Goal: Task Accomplishment & Management: Manage account settings

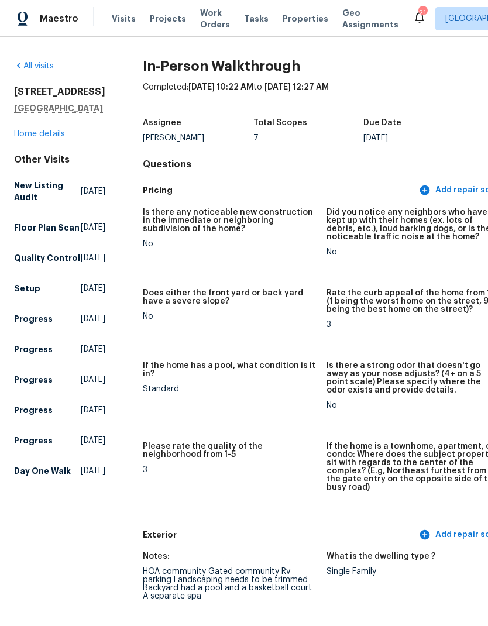
click at [291, 20] on span "Properties" at bounding box center [305, 19] width 46 height 12
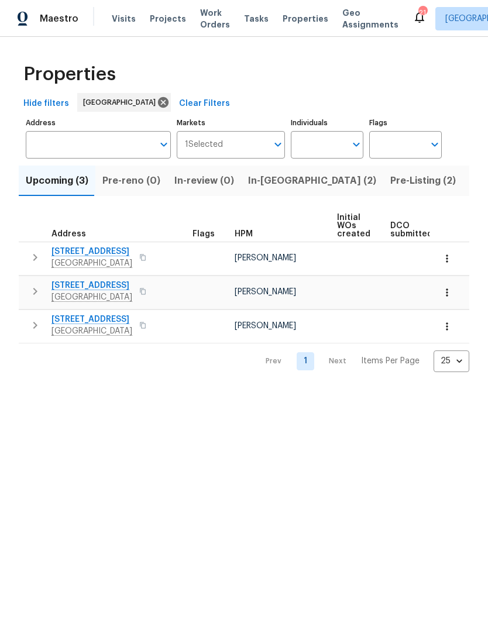
click at [470, 183] on span "Listed (25)" at bounding box center [495, 180] width 50 height 16
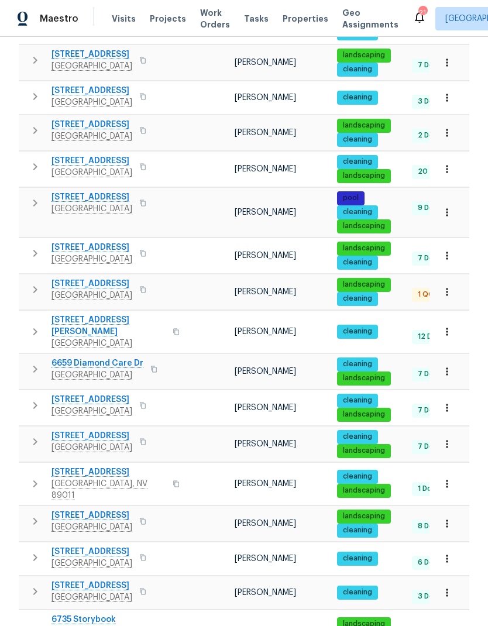
click at [66, 278] on span "[STREET_ADDRESS]" at bounding box center [91, 284] width 81 height 12
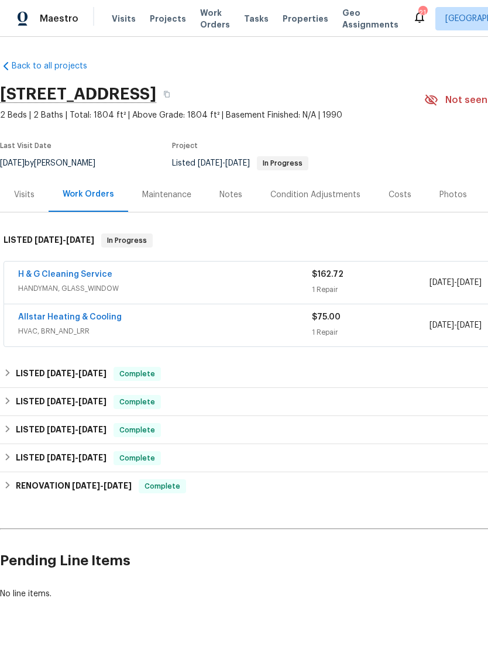
click at [289, 9] on div "Visits Projects Work Orders Tasks Properties Geo Assignments" at bounding box center [262, 18] width 301 height 23
click at [300, 19] on span "Properties" at bounding box center [305, 19] width 46 height 12
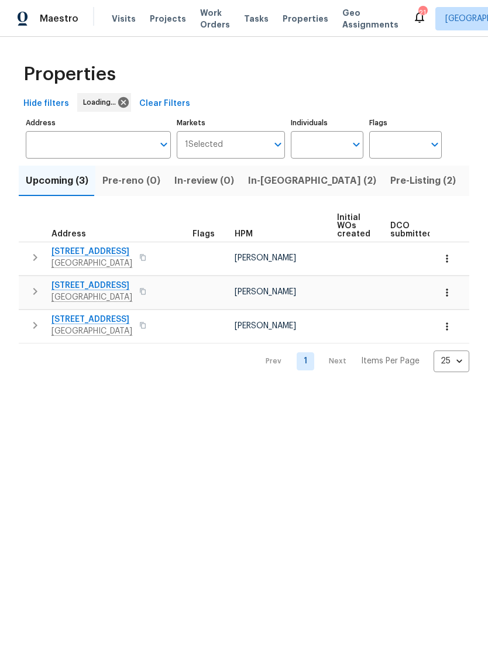
click at [470, 185] on span "Listed (25)" at bounding box center [495, 180] width 50 height 16
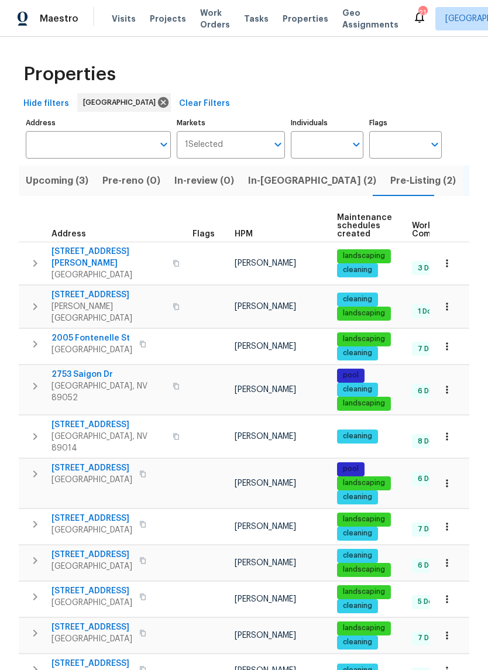
click at [245, 230] on span "HPM" at bounding box center [243, 234] width 18 height 8
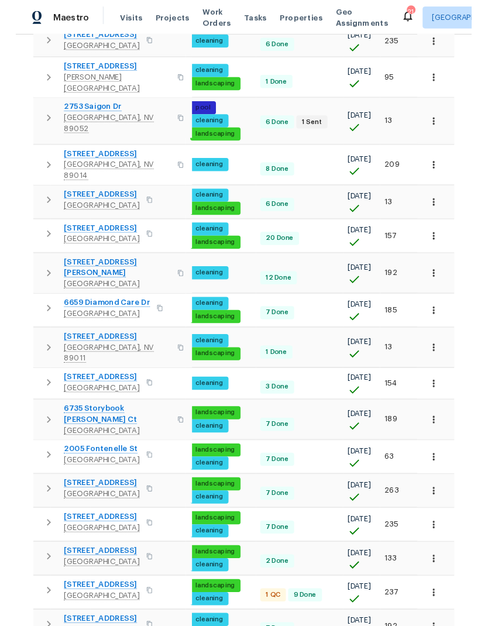
scroll to position [0, 151]
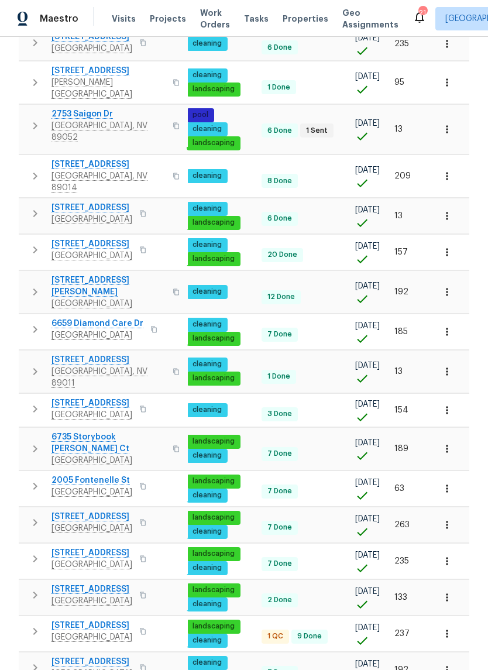
click at [451, 365] on icon "button" at bounding box center [447, 371] width 12 height 12
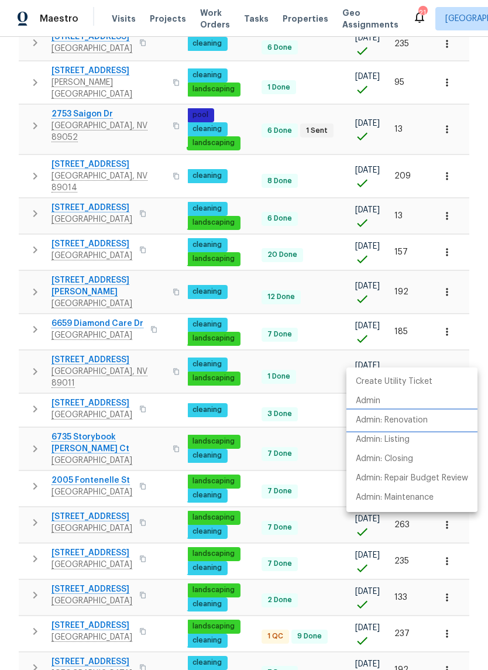
click at [413, 417] on p "Admin: Renovation" at bounding box center [392, 420] width 72 height 12
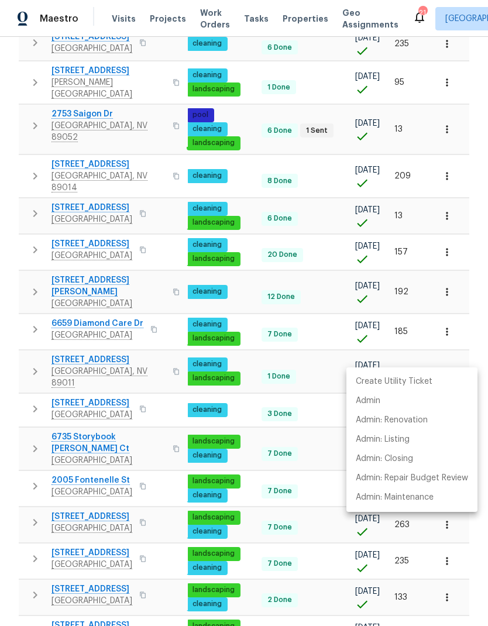
click at [283, 28] on div at bounding box center [244, 313] width 488 height 626
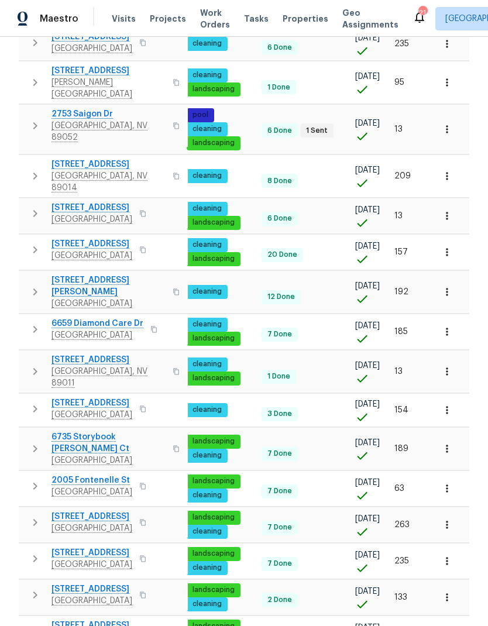
click at [282, 28] on div "Create Utility Ticket Admin Admin: Renovation Admin: Listing Admin: Closing Adm…" at bounding box center [244, 313] width 488 height 626
click at [289, 22] on span "Properties" at bounding box center [305, 19] width 46 height 12
click at [288, 21] on span "Properties" at bounding box center [305, 19] width 46 height 12
click at [292, 16] on span "Properties" at bounding box center [305, 19] width 46 height 12
click at [291, 24] on span "Properties" at bounding box center [305, 19] width 46 height 12
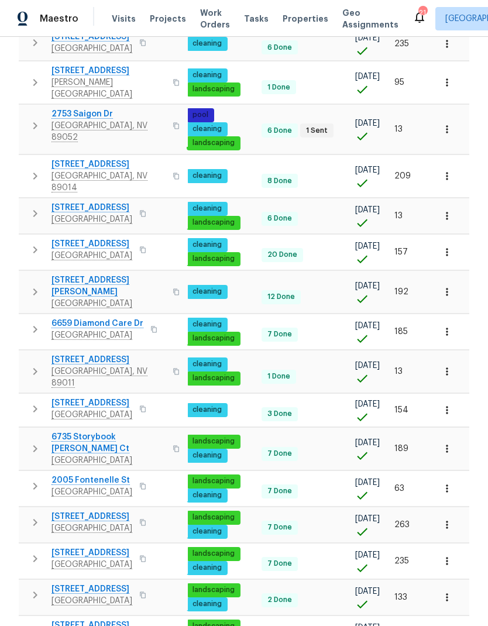
click at [283, 23] on span "Properties" at bounding box center [305, 19] width 46 height 12
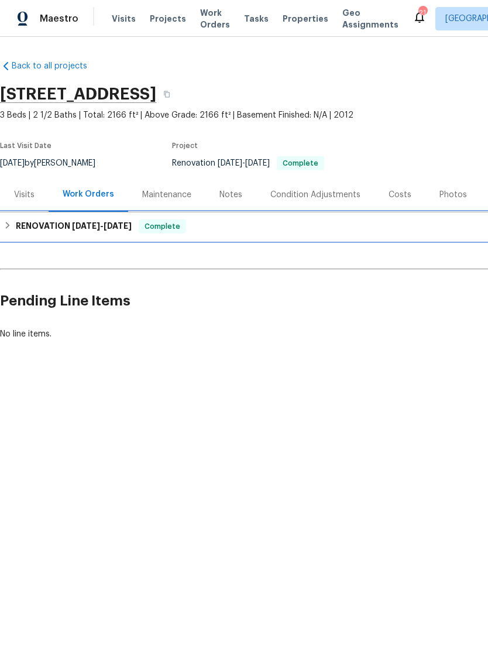
click at [26, 227] on h6 "RENOVATION 10/13/25 - 10/14/25" at bounding box center [74, 226] width 116 height 14
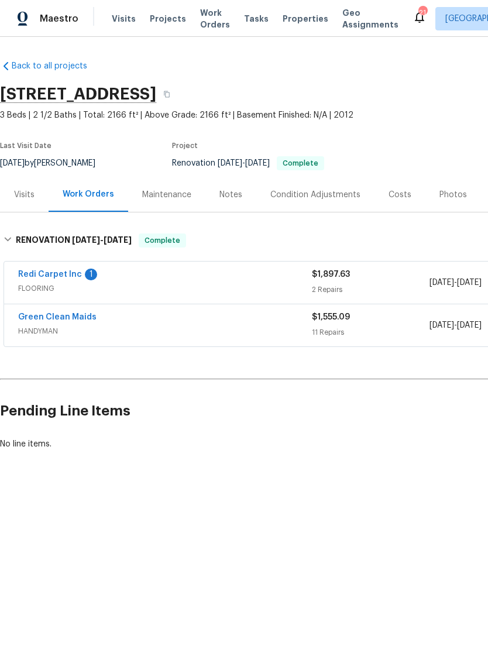
click at [73, 314] on link "Green Clean Maids" at bounding box center [57, 317] width 78 height 8
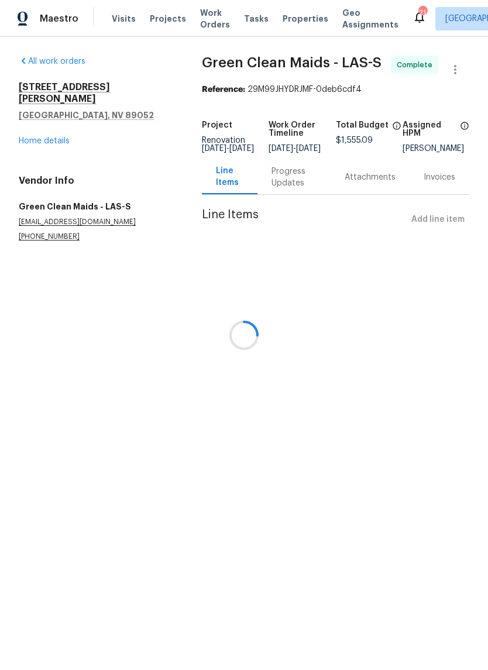
click at [285, 195] on div at bounding box center [244, 335] width 488 height 670
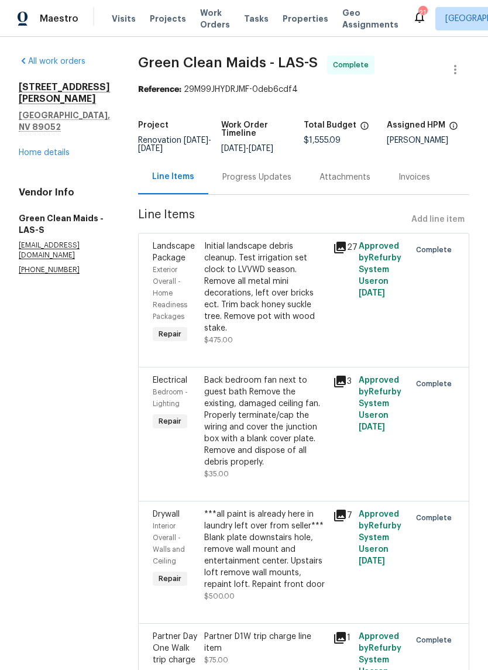
click at [291, 182] on div "Progress Updates" at bounding box center [256, 177] width 69 height 12
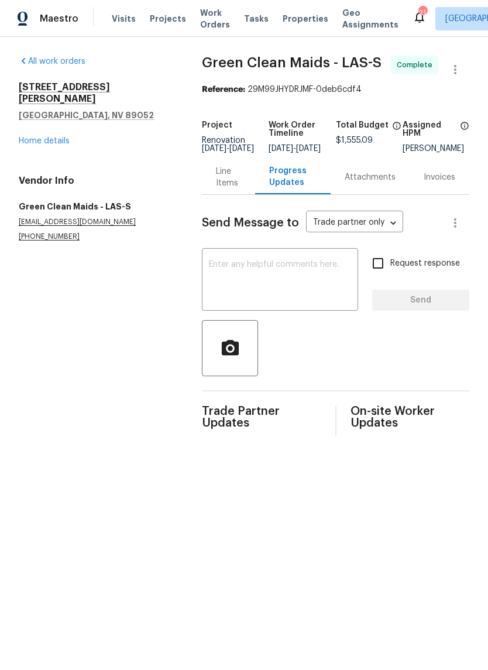
click at [57, 137] on link "Home details" at bounding box center [44, 141] width 51 height 8
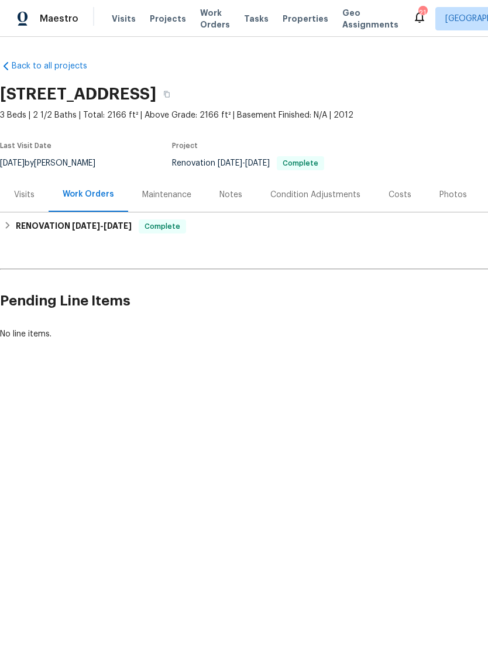
click at [236, 184] on div "Notes" at bounding box center [230, 194] width 51 height 34
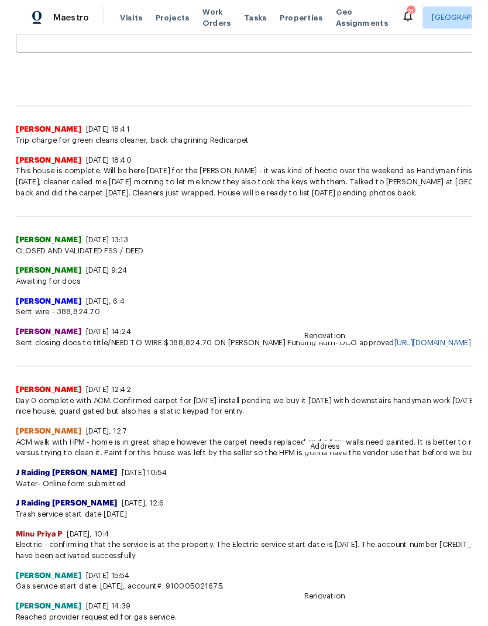
scroll to position [246, 0]
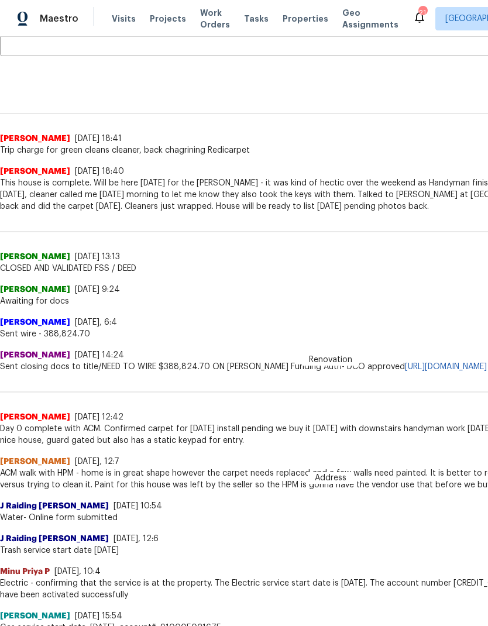
click at [112, 21] on span "Visits" at bounding box center [124, 19] width 24 height 12
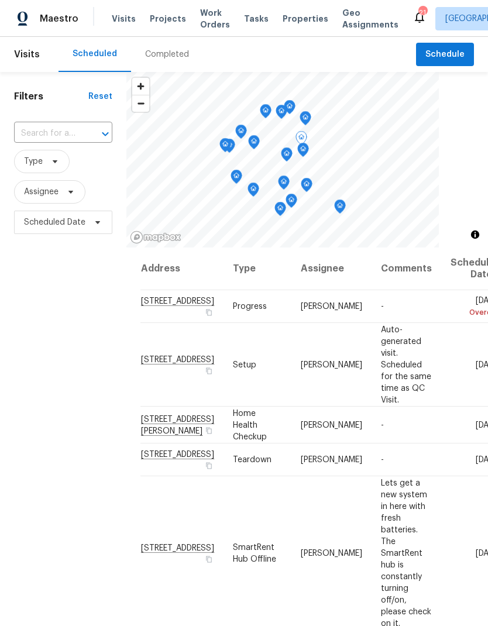
click at [0, 0] on icon at bounding box center [0, 0] width 0 height 0
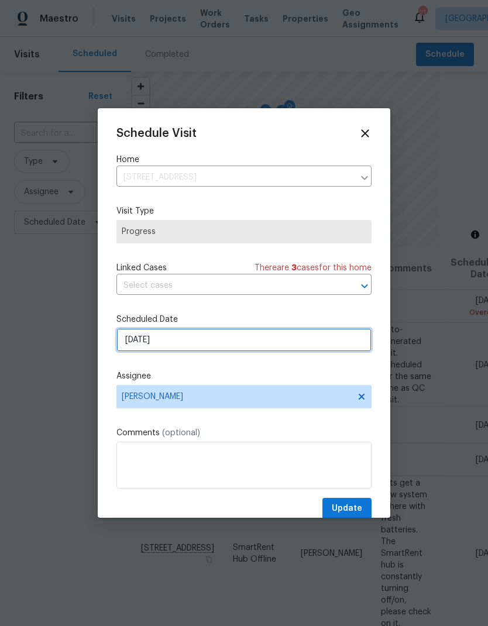
click at [225, 346] on input "10/10/2025" at bounding box center [243, 339] width 255 height 23
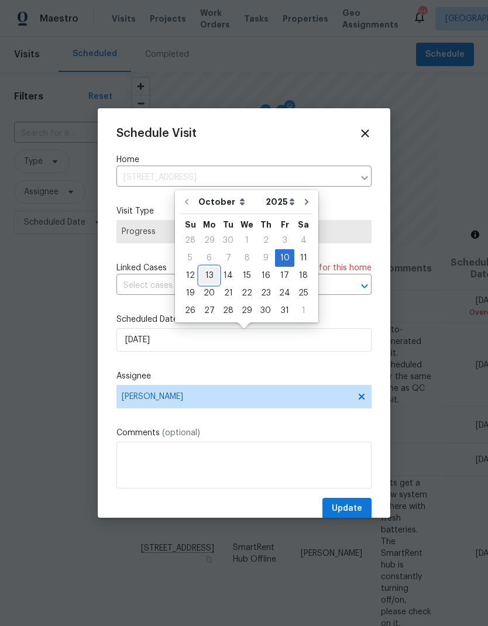
click at [211, 275] on div "13" at bounding box center [208, 275] width 19 height 16
type input "10/13/2025"
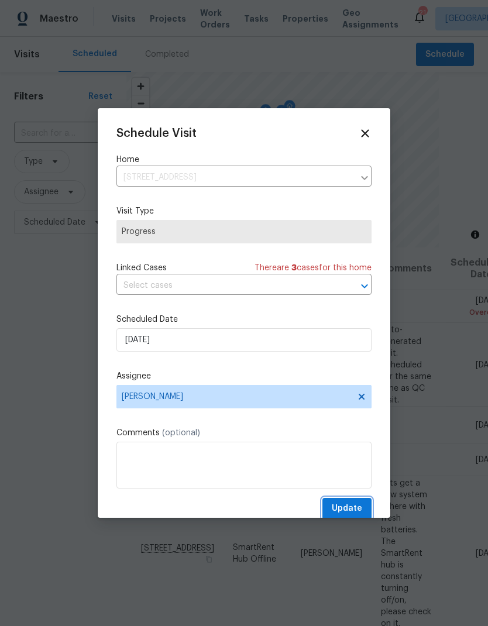
click at [355, 515] on span "Update" at bounding box center [347, 508] width 30 height 15
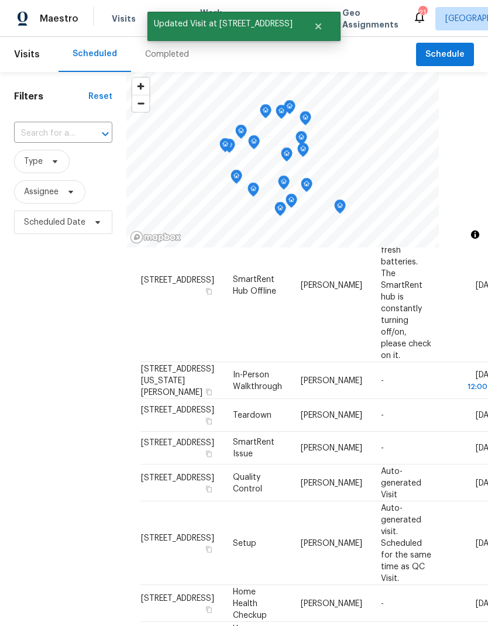
scroll to position [309, 0]
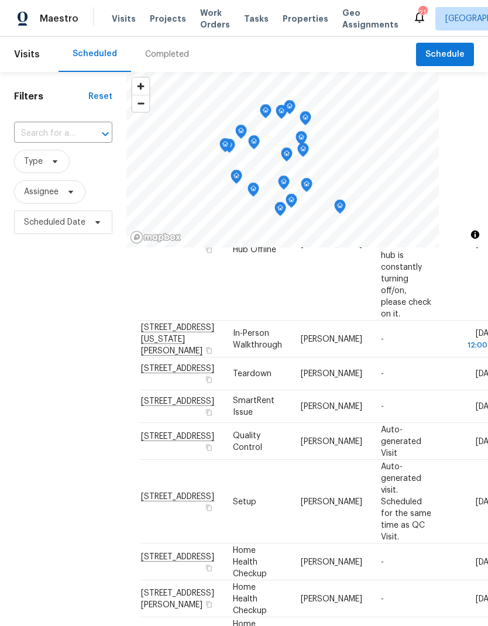
click at [116, 13] on span "Visits" at bounding box center [124, 19] width 24 height 12
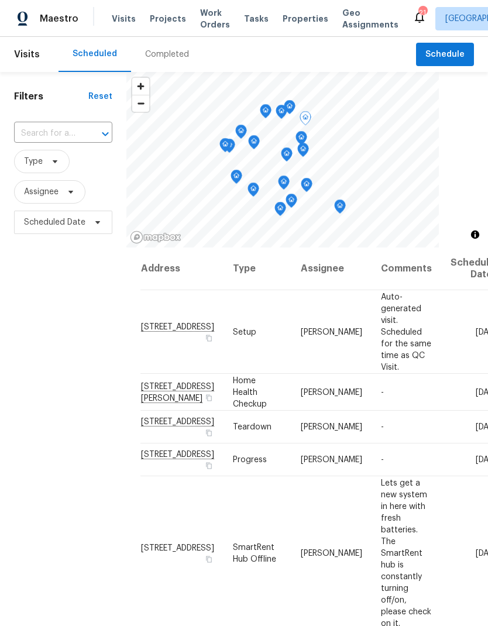
click at [0, 0] on icon at bounding box center [0, 0] width 0 height 0
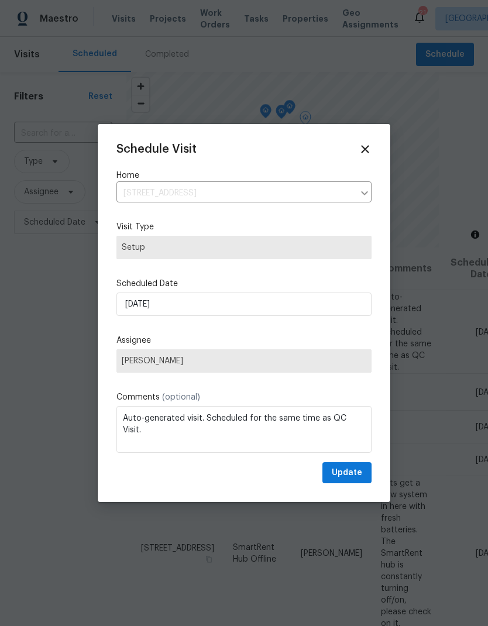
click at [447, 317] on div at bounding box center [244, 313] width 488 height 626
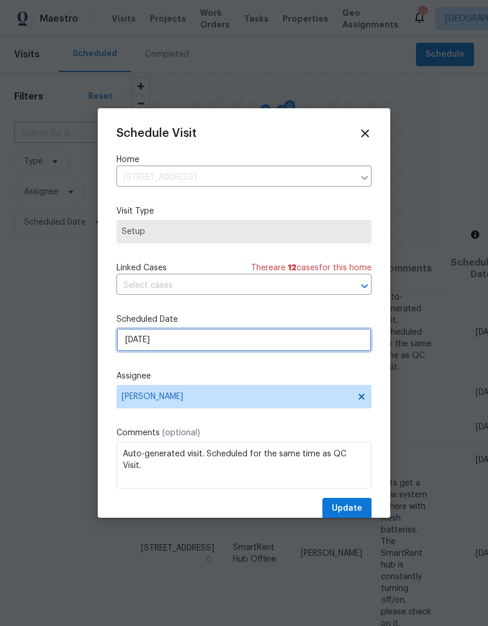
click at [260, 350] on input "10/13/2025" at bounding box center [243, 339] width 255 height 23
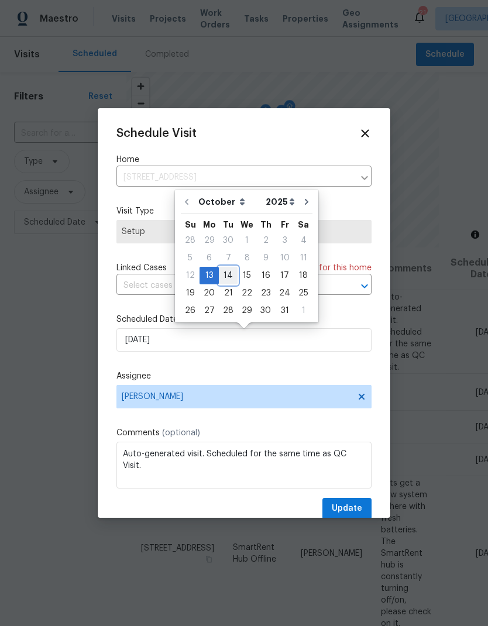
click at [231, 277] on div "14" at bounding box center [228, 275] width 19 height 16
type input "10/14/2025"
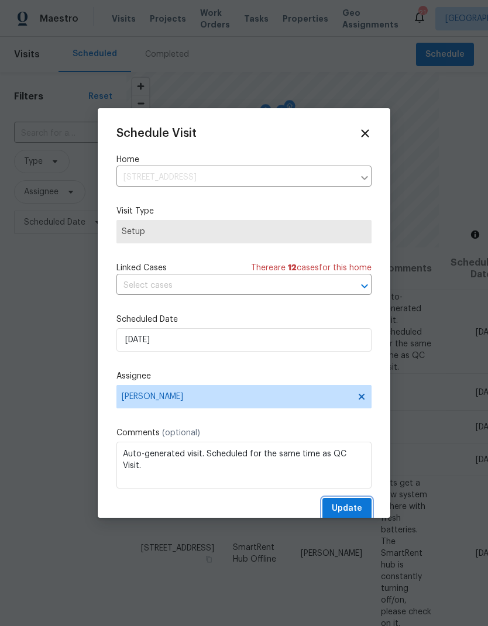
click at [349, 512] on span "Update" at bounding box center [347, 508] width 30 height 15
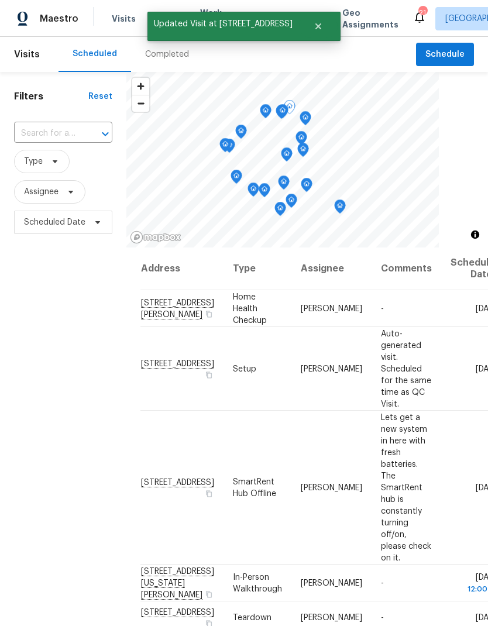
click at [0, 0] on div at bounding box center [0, 0] width 0 height 0
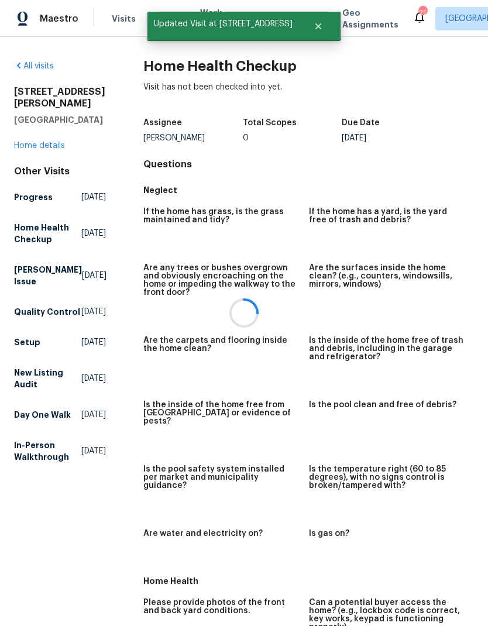
scroll to position [2, 0]
click at [117, 13] on span "Visits" at bounding box center [124, 19] width 24 height 12
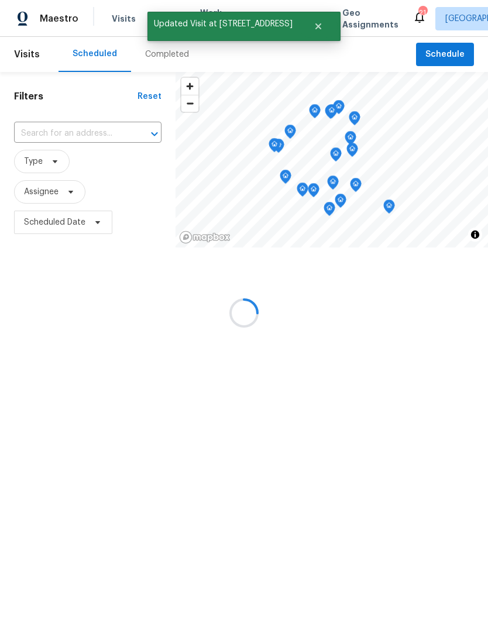
click at [121, 19] on div at bounding box center [244, 313] width 488 height 626
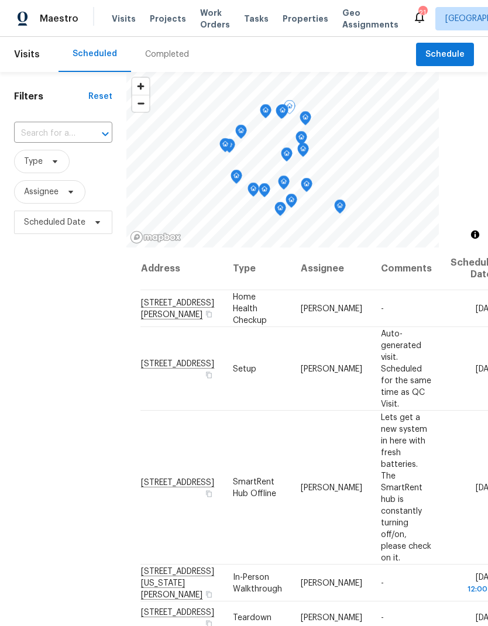
click at [0, 0] on icon at bounding box center [0, 0] width 0 height 0
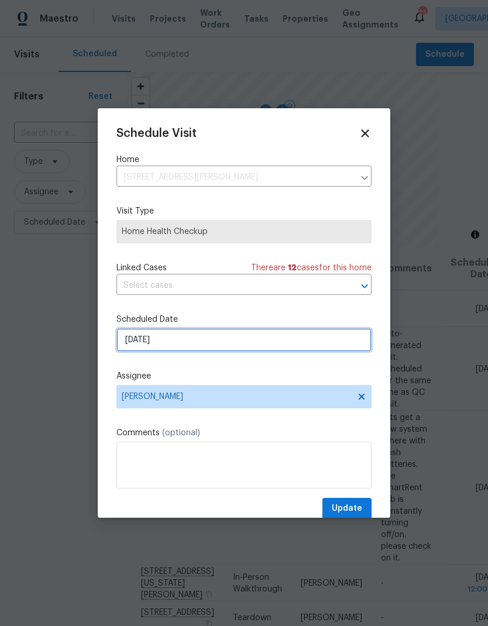
click at [204, 349] on input "10/13/2025" at bounding box center [243, 339] width 255 height 23
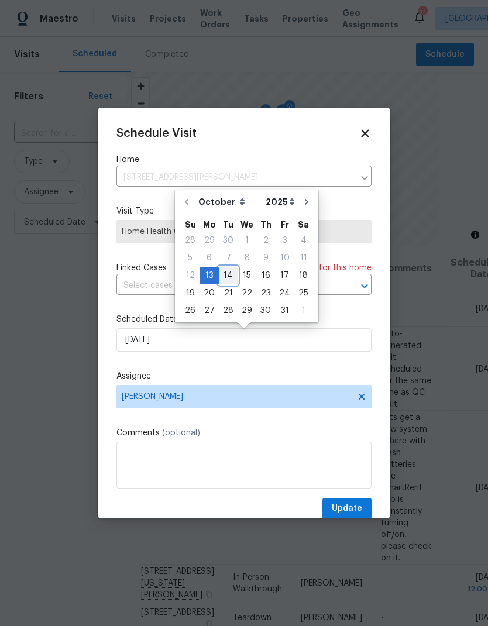
click at [229, 277] on div "14" at bounding box center [228, 275] width 19 height 16
type input "10/14/2025"
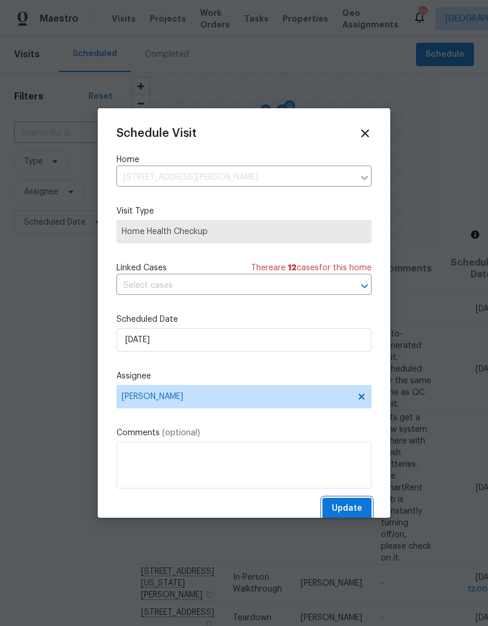
click at [353, 504] on span "Update" at bounding box center [347, 508] width 30 height 15
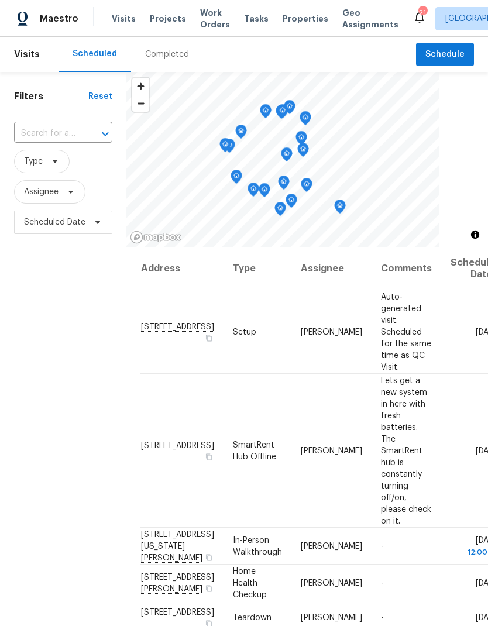
click at [208, 18] on span "Work Orders" at bounding box center [215, 18] width 30 height 23
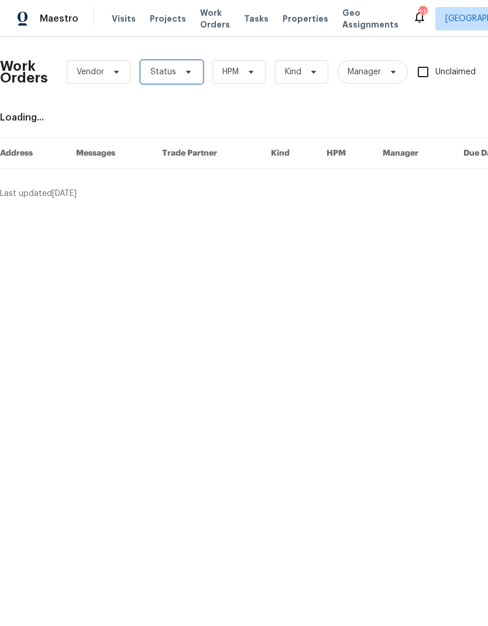
click at [182, 78] on span "Status" at bounding box center [171, 71] width 63 height 23
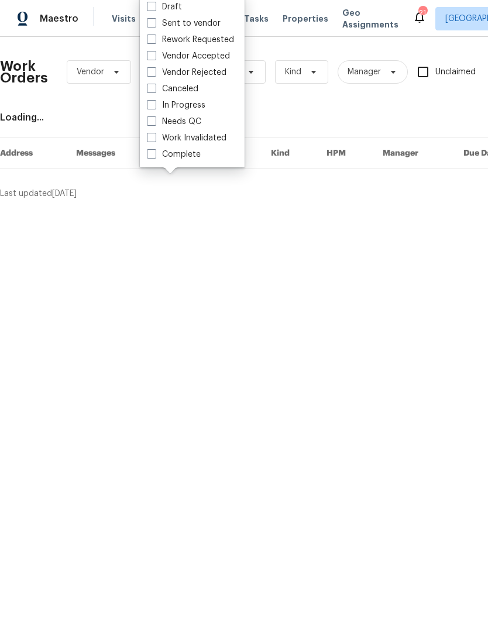
click at [192, 120] on label "Needs QC" at bounding box center [174, 122] width 54 height 12
click at [154, 120] on input "Needs QC" at bounding box center [151, 120] width 8 height 8
checkbox input "true"
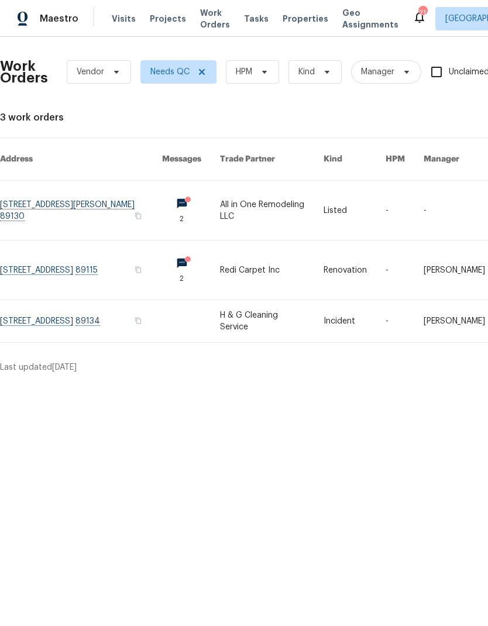
click at [203, 195] on link at bounding box center [191, 210] width 58 height 59
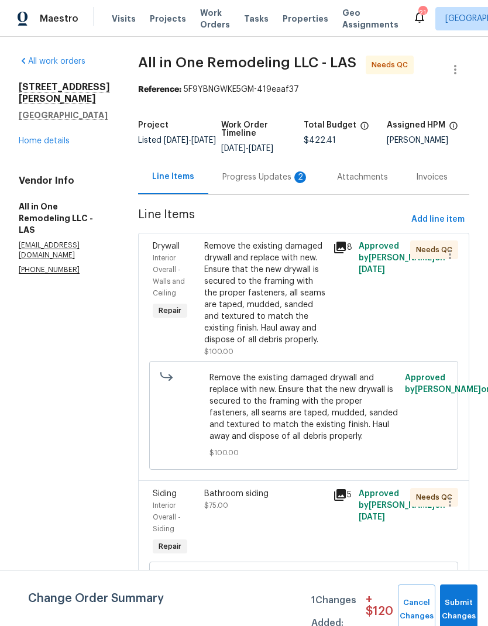
click at [299, 183] on div "Progress Updates 2" at bounding box center [265, 177] width 87 height 12
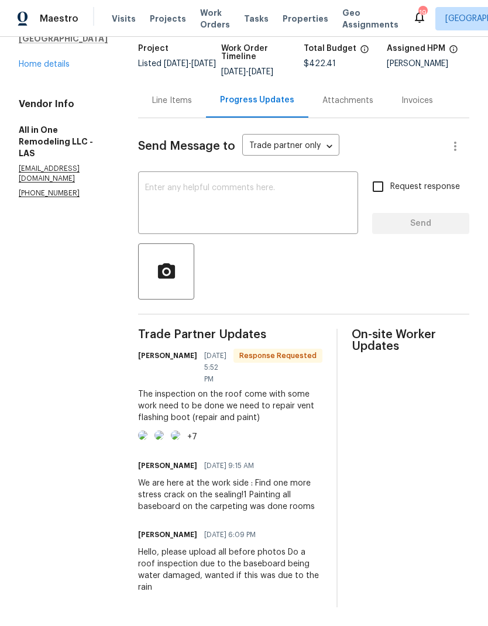
scroll to position [90, 0]
click at [147, 440] on img at bounding box center [142, 434] width 9 height 9
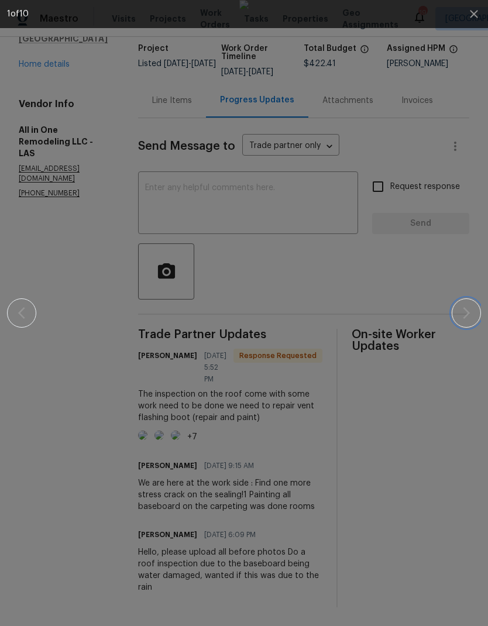
click at [464, 318] on icon "button" at bounding box center [466, 313] width 7 height 12
click at [465, 319] on icon "button" at bounding box center [466, 313] width 14 height 14
click at [464, 318] on icon "button" at bounding box center [466, 313] width 7 height 12
click at [464, 315] on icon "button" at bounding box center [466, 313] width 14 height 14
click at [464, 316] on icon "button" at bounding box center [466, 313] width 14 height 14
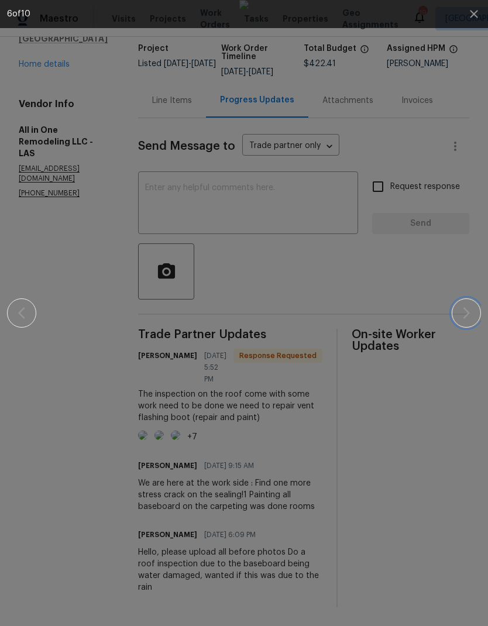
click at [465, 315] on icon "button" at bounding box center [466, 313] width 14 height 14
click at [460, 105] on div at bounding box center [244, 313] width 474 height 626
click at [471, 18] on icon "button" at bounding box center [474, 14] width 14 height 14
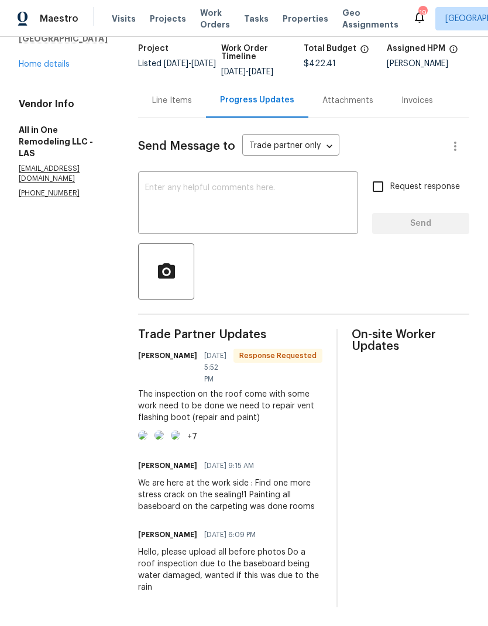
click at [280, 227] on div "x ​" at bounding box center [248, 204] width 220 height 60
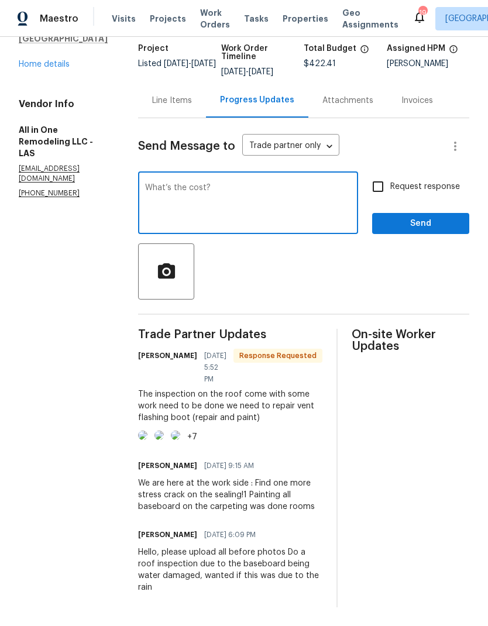
type textarea "What’s the cost?"
click at [388, 177] on input "Request response" at bounding box center [377, 186] width 25 height 25
checkbox input "true"
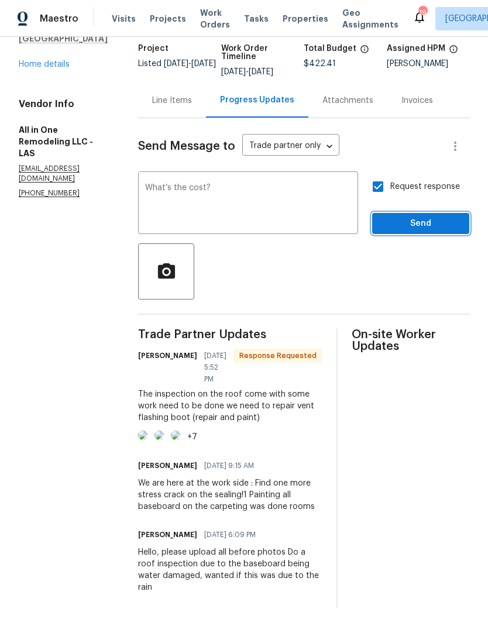
click at [413, 216] on span "Send" at bounding box center [420, 223] width 78 height 15
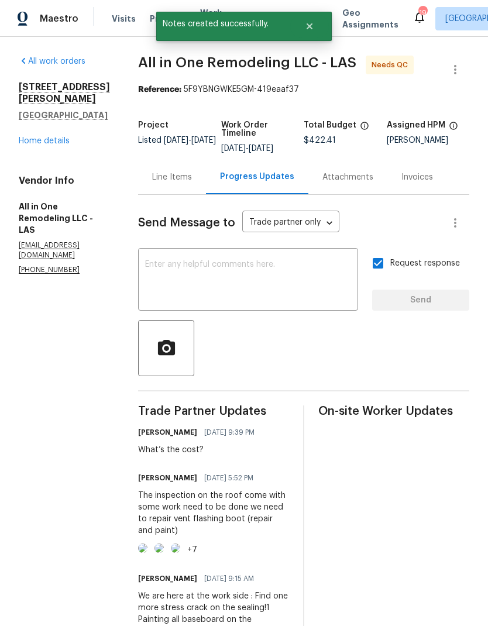
click at [25, 144] on link "Home details" at bounding box center [44, 141] width 51 height 8
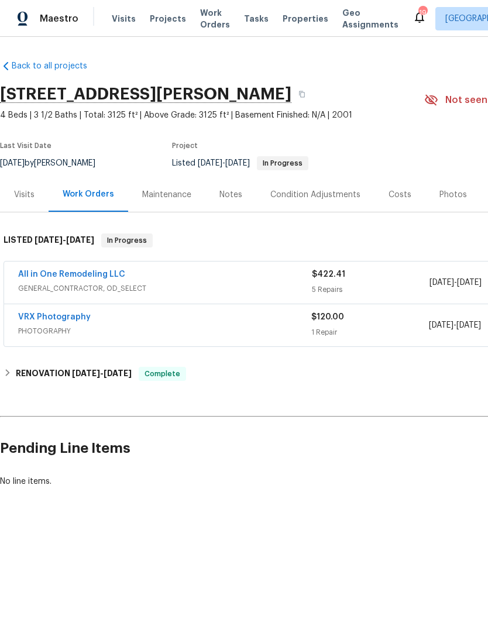
click at [38, 273] on link "All in One Remodeling LLC" at bounding box center [71, 274] width 107 height 8
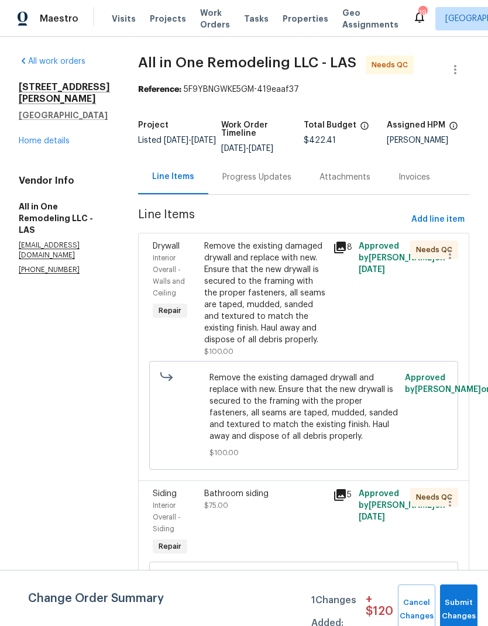
click at [275, 183] on div "Progress Updates" at bounding box center [256, 177] width 69 height 12
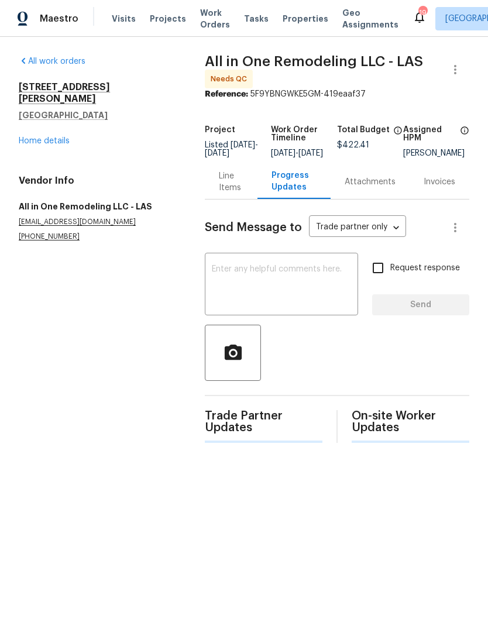
click at [282, 284] on textarea at bounding box center [281, 285] width 139 height 41
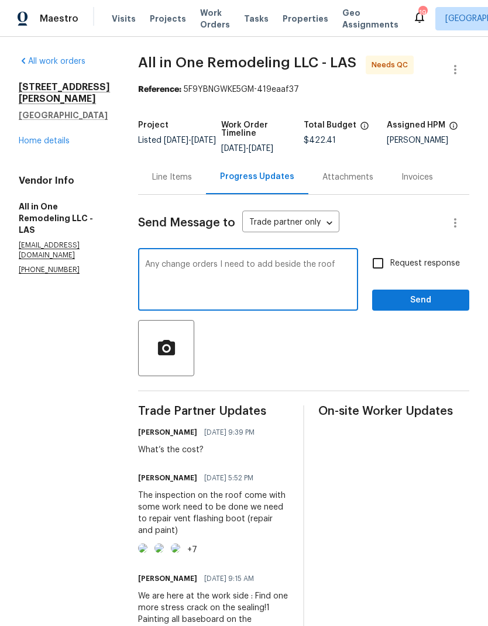
type textarea "Any change orders I need to add beside the roof"
click at [378, 270] on input "Request response" at bounding box center [377, 263] width 25 height 25
checkbox input "true"
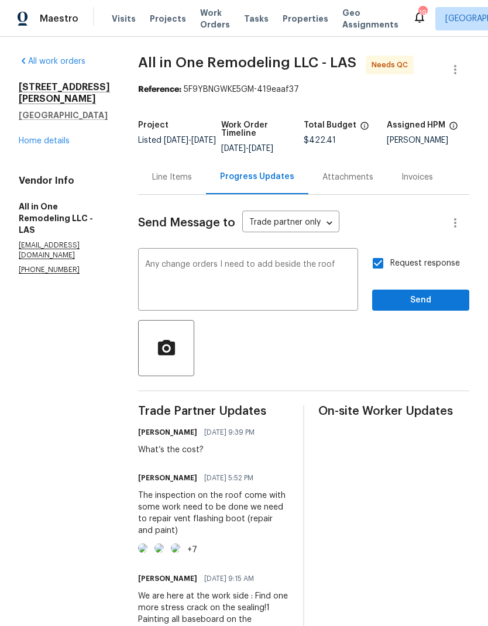
click at [343, 275] on textarea "Any change orders I need to add beside the roof" at bounding box center [248, 280] width 206 height 41
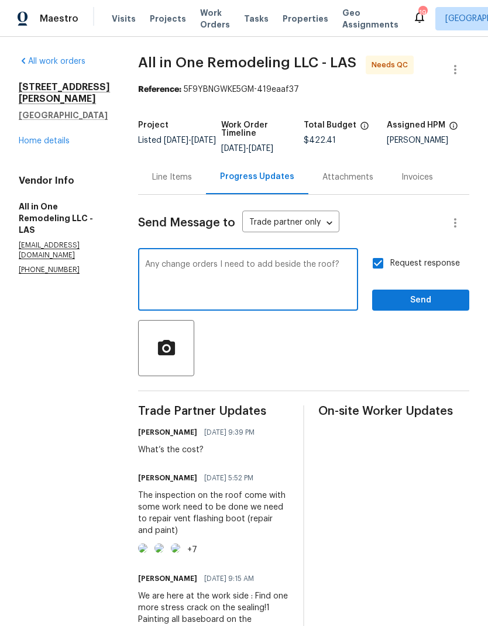
type textarea "Any change orders I need to add beside the roof?"
click at [412, 304] on span "Send" at bounding box center [420, 300] width 78 height 15
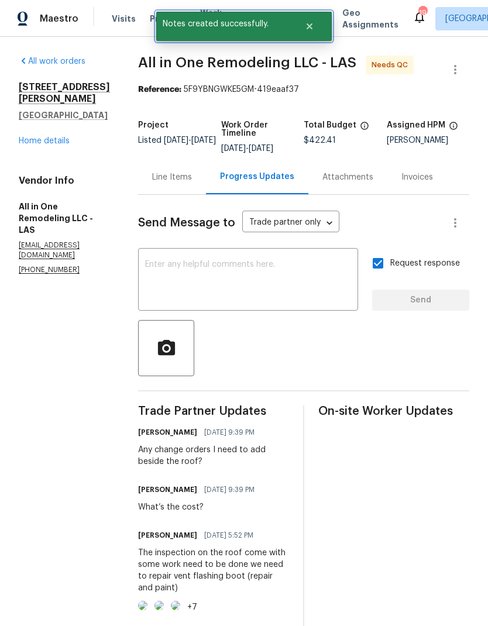
click at [311, 25] on icon "Close" at bounding box center [309, 26] width 6 height 6
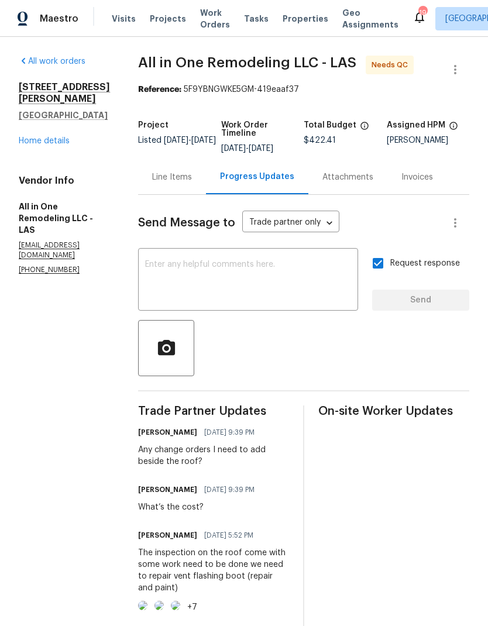
click at [205, 16] on span "Work Orders" at bounding box center [215, 18] width 30 height 23
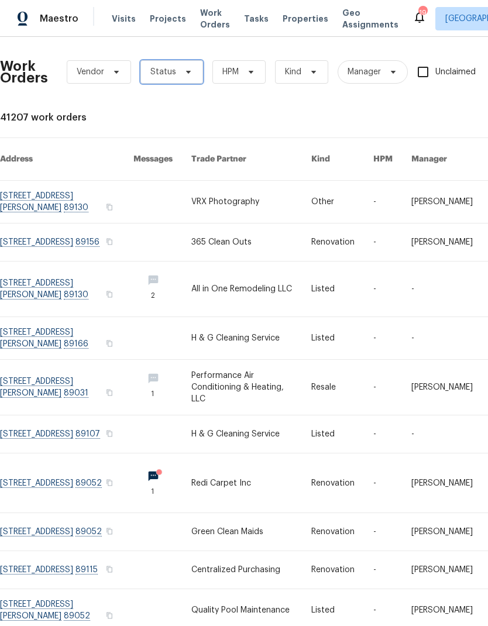
click at [189, 74] on icon at bounding box center [188, 71] width 9 height 9
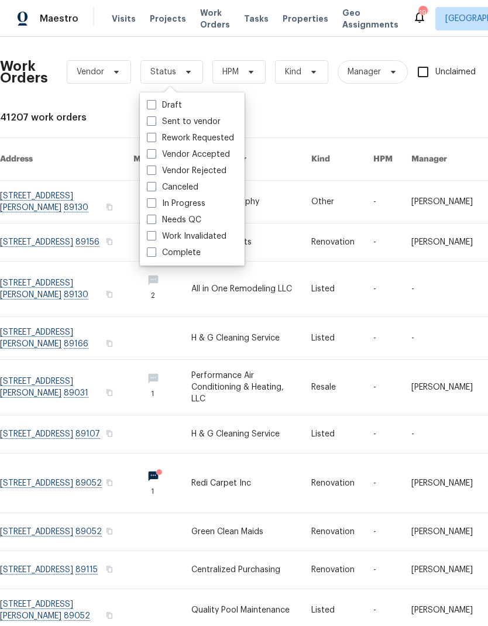
click at [197, 219] on label "Needs QC" at bounding box center [174, 220] width 54 height 12
click at [154, 219] on input "Needs QC" at bounding box center [151, 218] width 8 height 8
checkbox input "true"
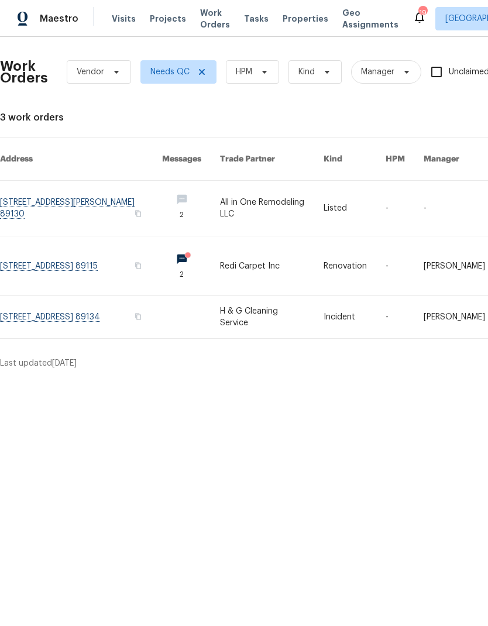
click at [33, 254] on link at bounding box center [81, 265] width 162 height 59
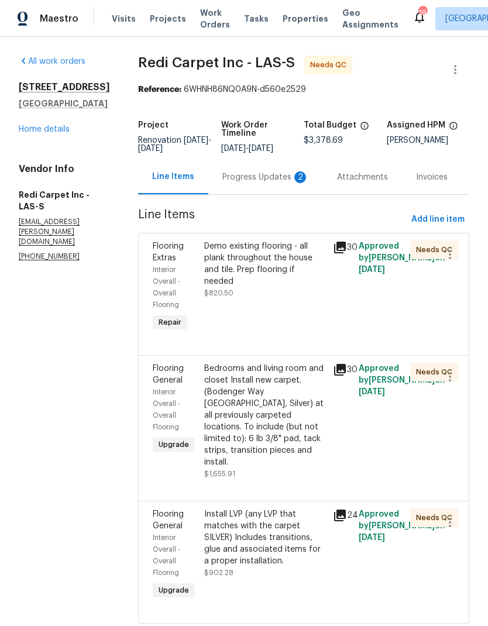
click at [288, 183] on div "Progress Updates 2" at bounding box center [265, 177] width 87 height 12
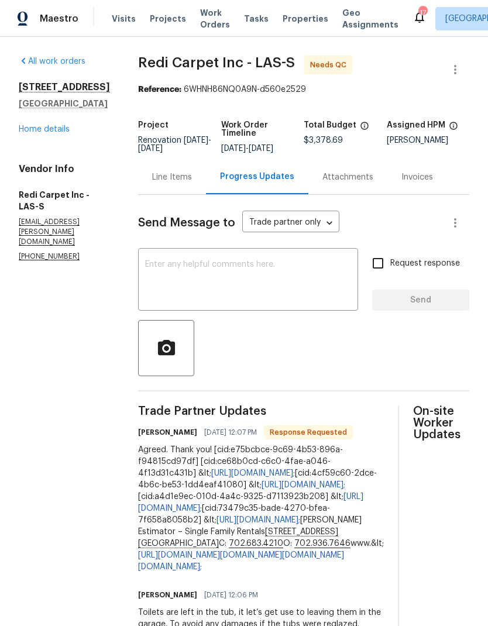
click at [48, 133] on link "Home details" at bounding box center [44, 129] width 51 height 8
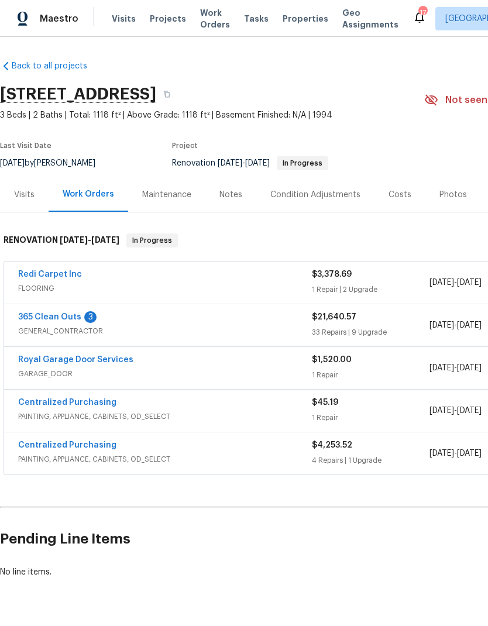
click at [292, 19] on span "Properties" at bounding box center [305, 19] width 46 height 12
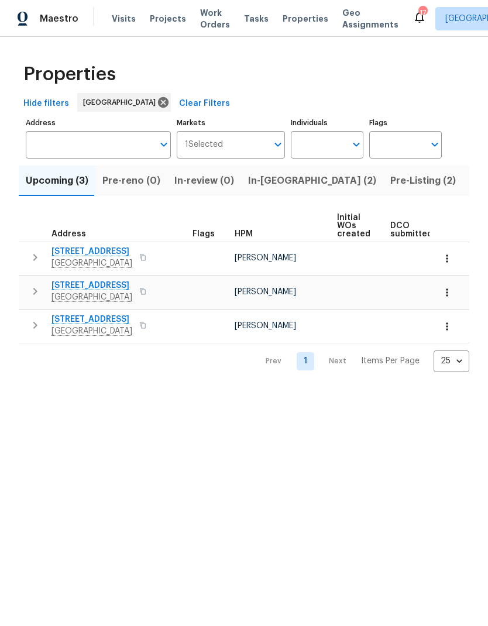
click at [200, 16] on span "Work Orders" at bounding box center [215, 18] width 30 height 23
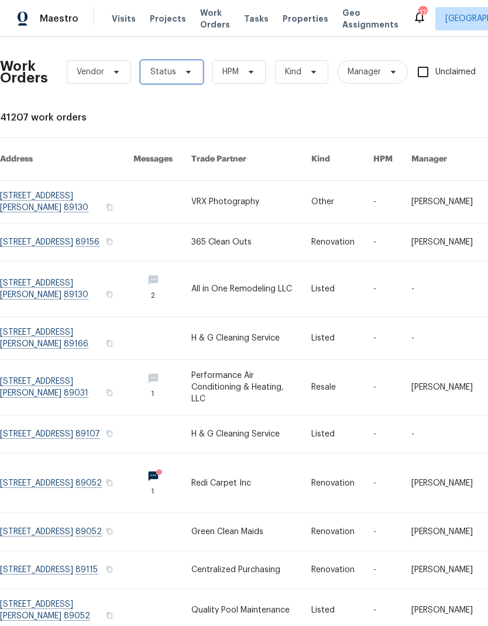
click at [188, 79] on span "Status" at bounding box center [171, 71] width 63 height 23
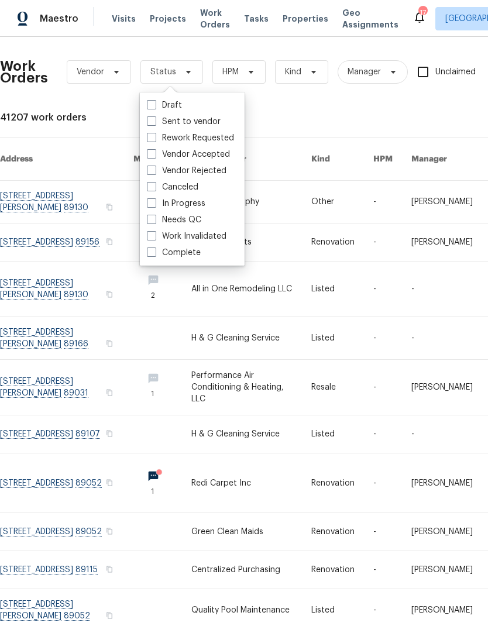
click at [200, 214] on label "Needs QC" at bounding box center [174, 220] width 54 height 12
click at [154, 214] on input "Needs QC" at bounding box center [151, 218] width 8 height 8
checkbox input "true"
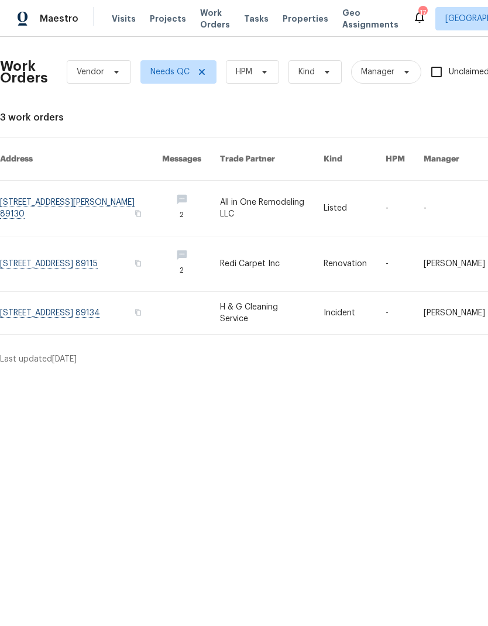
click at [34, 299] on link at bounding box center [81, 313] width 162 height 42
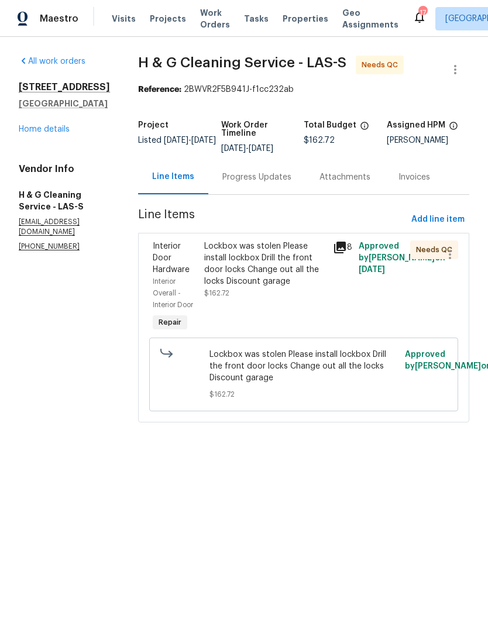
click at [320, 287] on div "Lockbox was stolen Please install lockbox Drill the front door locks Change out…" at bounding box center [265, 263] width 122 height 47
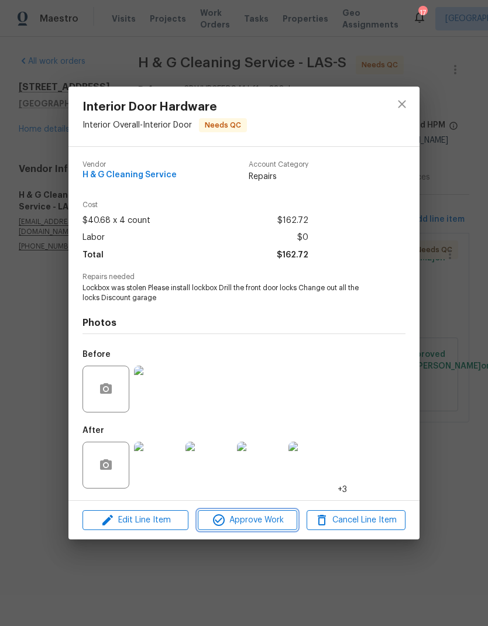
click at [271, 520] on span "Approve Work" at bounding box center [247, 520] width 92 height 15
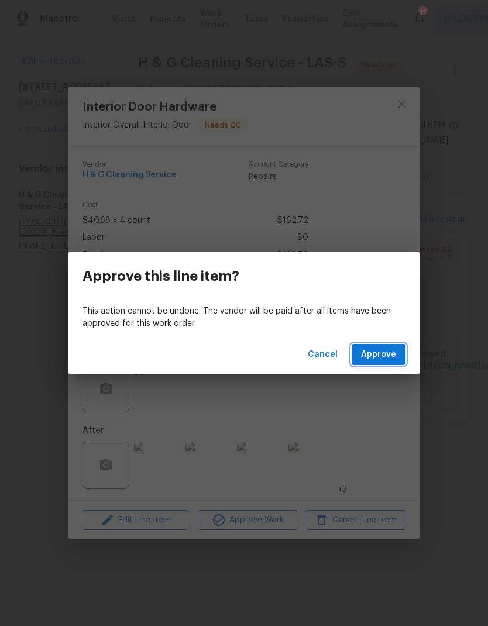
click at [381, 364] on button "Approve" at bounding box center [378, 355] width 54 height 22
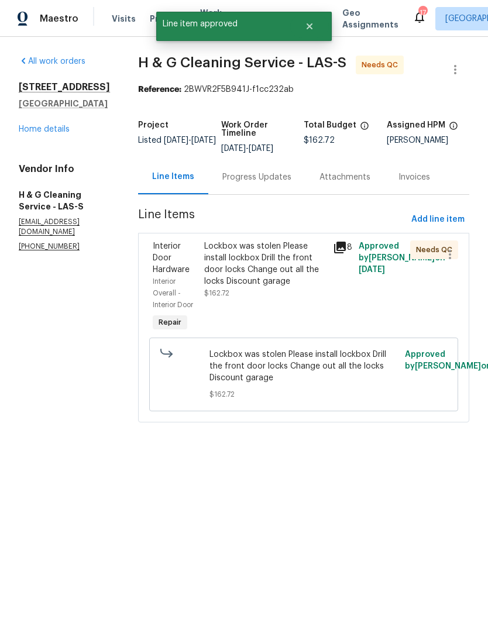
click at [382, 365] on div "Cancel Approve" at bounding box center [243, 354] width 351 height 40
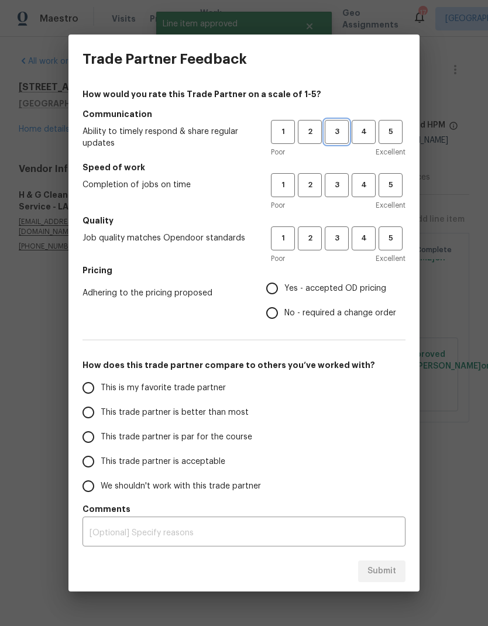
click at [340, 136] on span "3" at bounding box center [337, 131] width 22 height 13
click at [333, 183] on span "3" at bounding box center [337, 184] width 22 height 13
click at [334, 234] on span "3" at bounding box center [337, 238] width 22 height 13
click at [277, 293] on input "Yes - accepted OD pricing" at bounding box center [272, 288] width 25 height 25
radio input "true"
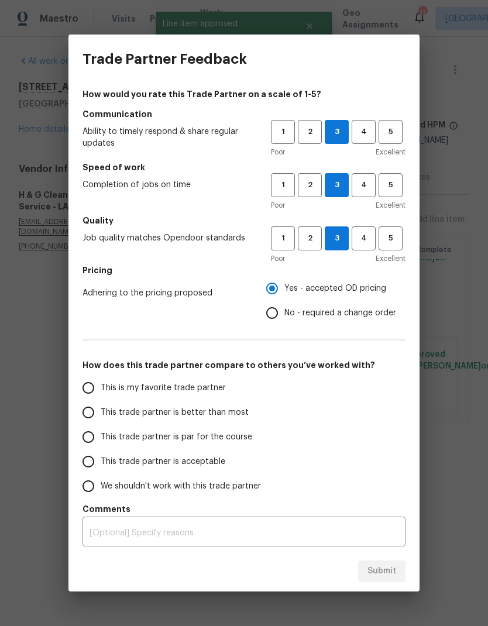
click at [92, 415] on input "This trade partner is better than most" at bounding box center [88, 412] width 25 height 25
click at [372, 561] on button "Submit" at bounding box center [381, 571] width 47 height 22
radio input "true"
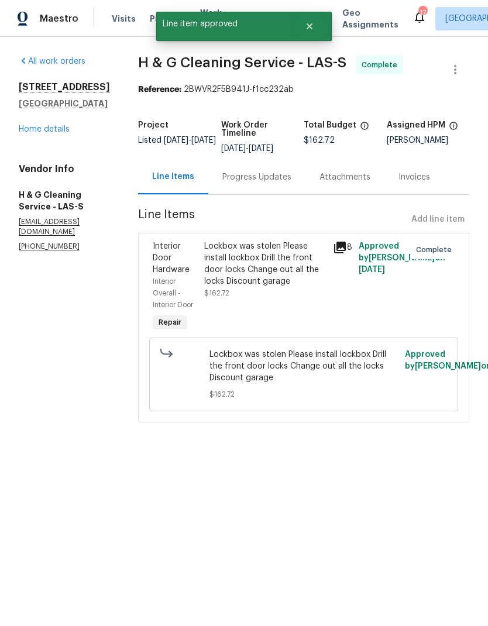
click at [370, 455] on html "Maestro Visits Projects Work Orders Tasks Properties Geo Assignments 17 Las Veg…" at bounding box center [244, 227] width 488 height 455
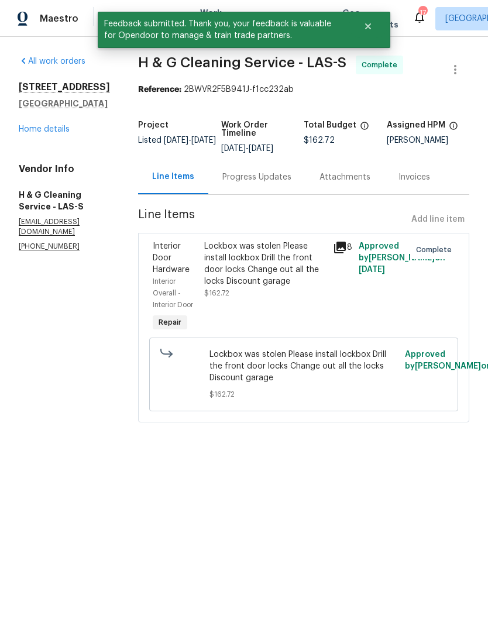
click at [30, 130] on link "Home details" at bounding box center [44, 129] width 51 height 8
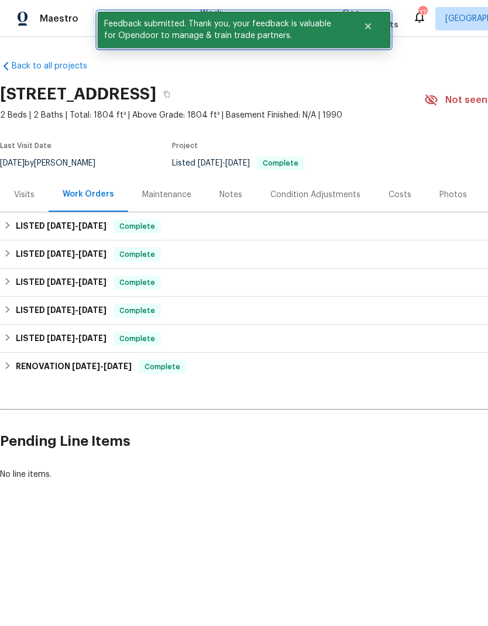
click at [375, 25] on button "Close" at bounding box center [368, 26] width 39 height 23
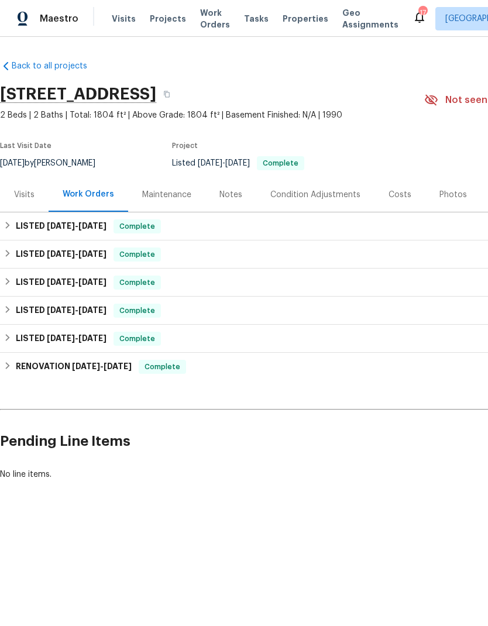
click at [200, 20] on span "Work Orders" at bounding box center [215, 18] width 30 height 23
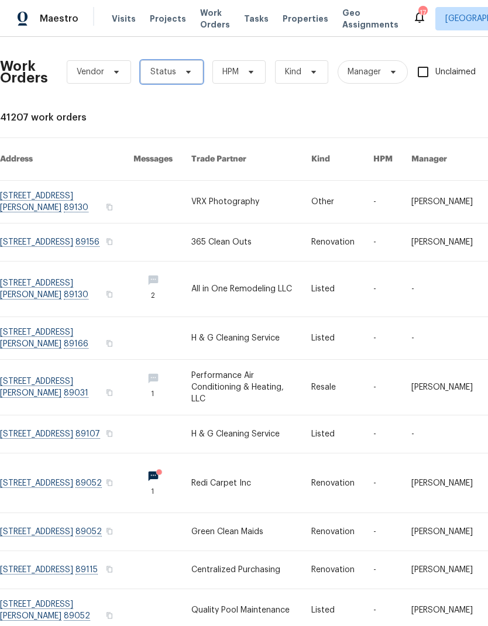
click at [192, 68] on span "Status" at bounding box center [171, 71] width 63 height 23
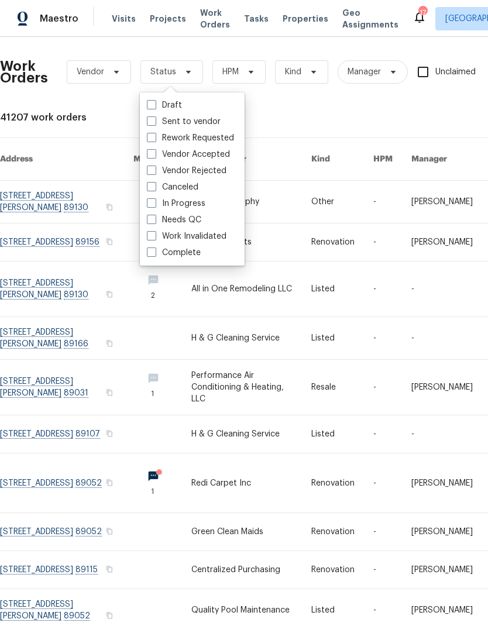
click at [205, 216] on div "Needs QC" at bounding box center [192, 220] width 98 height 16
click at [156, 225] on label "Needs QC" at bounding box center [174, 220] width 54 height 12
click at [154, 222] on input "Needs QC" at bounding box center [151, 218] width 8 height 8
checkbox input "true"
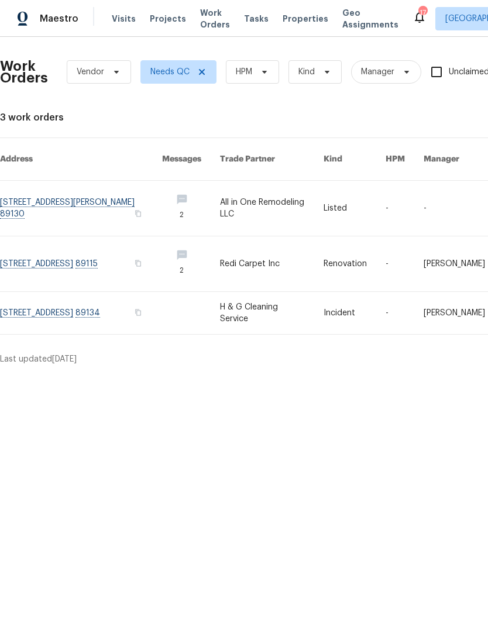
scroll to position [0, -1]
click at [418, 11] on div "17" at bounding box center [422, 13] width 8 height 12
click at [418, 18] on div "17" at bounding box center [422, 13] width 8 height 12
click at [412, 20] on icon at bounding box center [419, 17] width 14 height 14
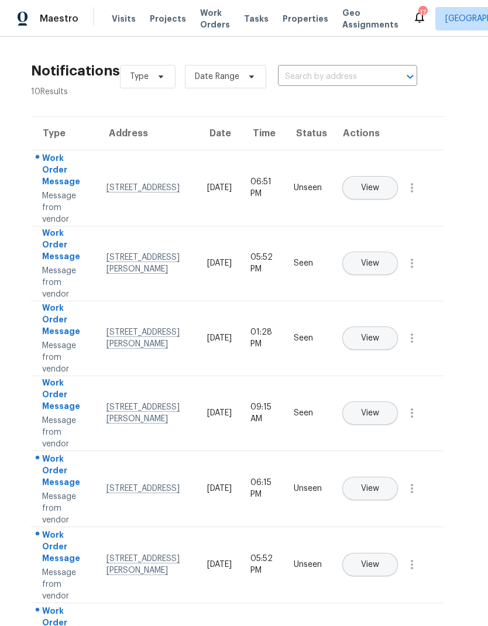
scroll to position [0, 6]
click at [398, 176] on button "View" at bounding box center [370, 187] width 56 height 23
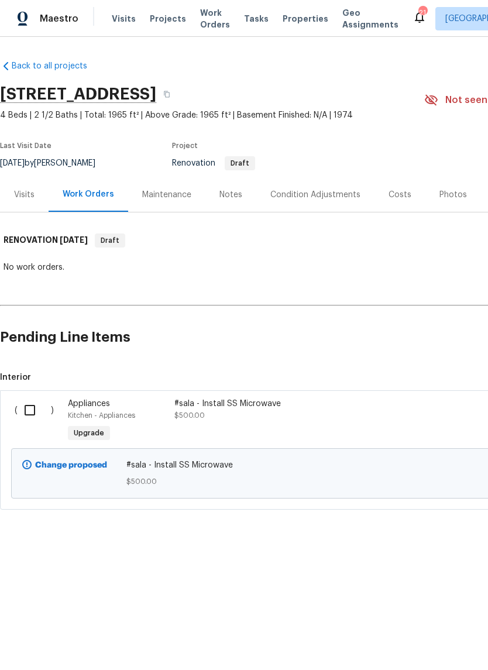
click at [229, 192] on div "Notes" at bounding box center [230, 195] width 23 height 12
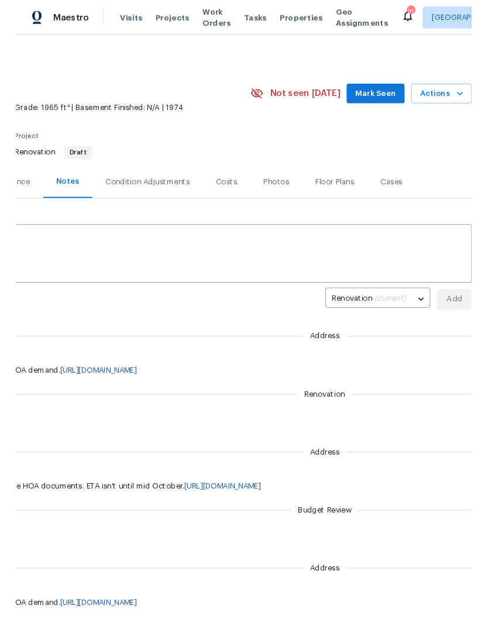
scroll to position [0, 173]
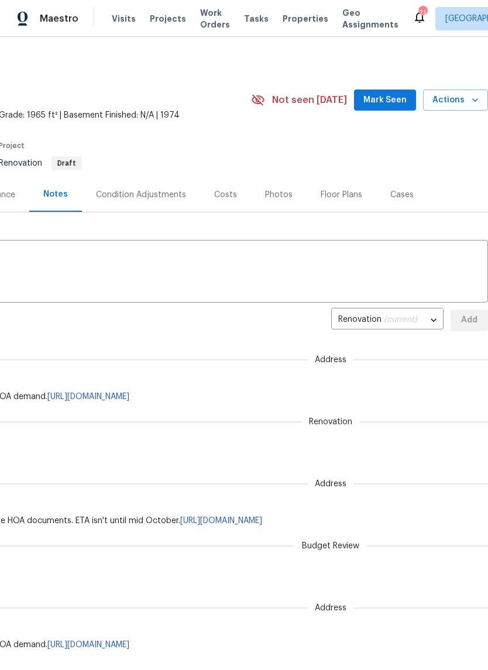
click at [464, 101] on span "Actions" at bounding box center [455, 100] width 46 height 15
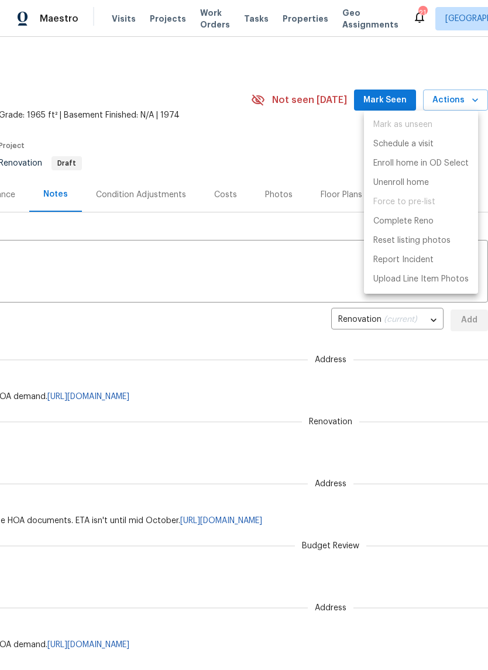
click at [224, 326] on div at bounding box center [244, 335] width 488 height 670
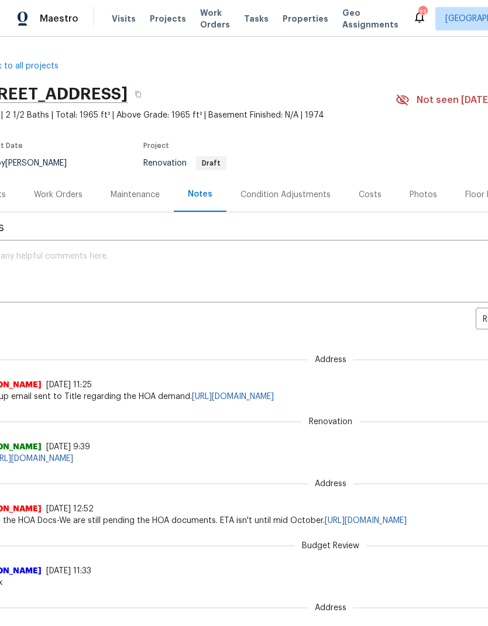
scroll to position [0, 29]
click at [215, 13] on span "Work Orders" at bounding box center [215, 18] width 30 height 23
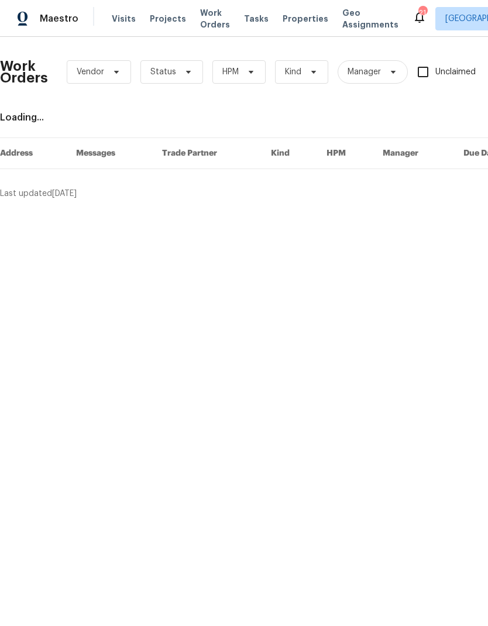
click at [293, 20] on span "Properties" at bounding box center [305, 19] width 46 height 12
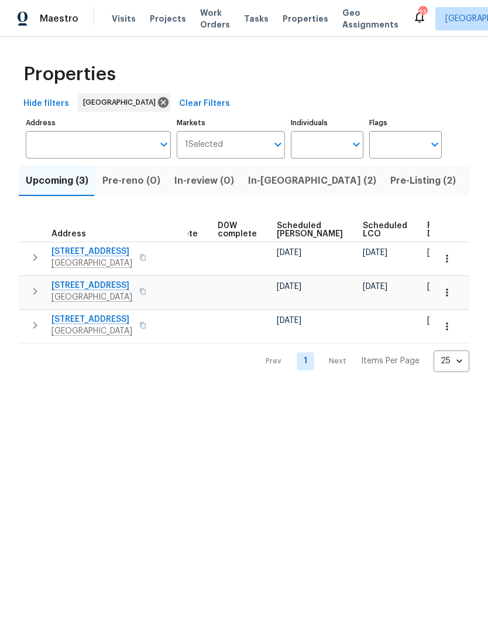
scroll to position [0, 293]
click at [451, 259] on icon "button" at bounding box center [447, 259] width 12 height 12
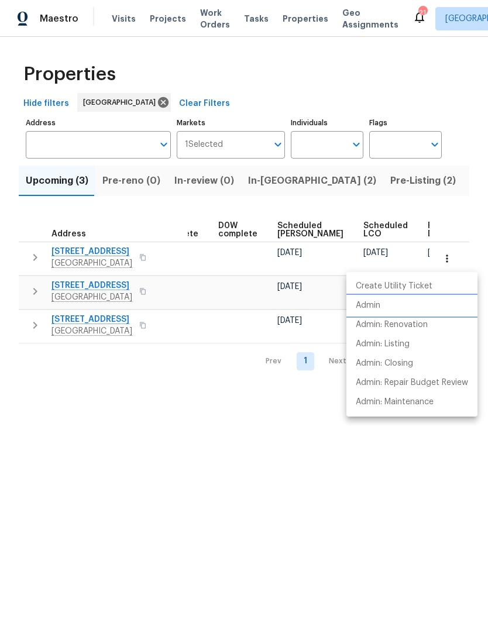
click at [377, 305] on p "Admin" at bounding box center [368, 305] width 25 height 12
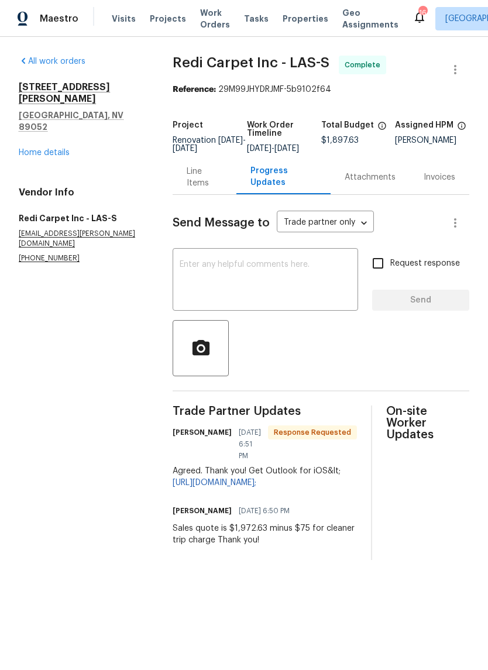
click at [412, 19] on icon at bounding box center [419, 17] width 14 height 14
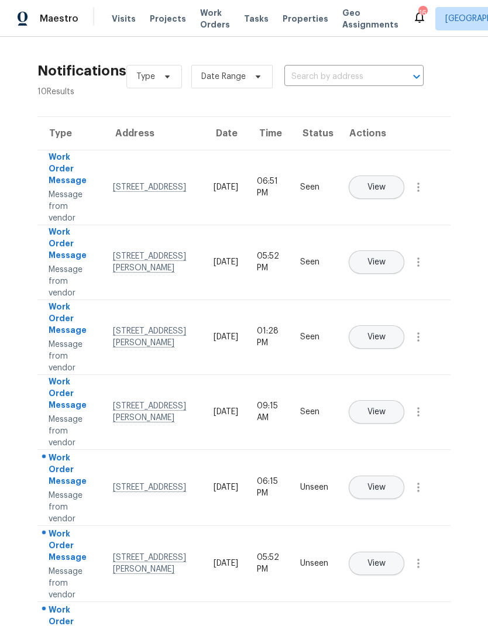
click at [296, 18] on span "Properties" at bounding box center [305, 19] width 46 height 12
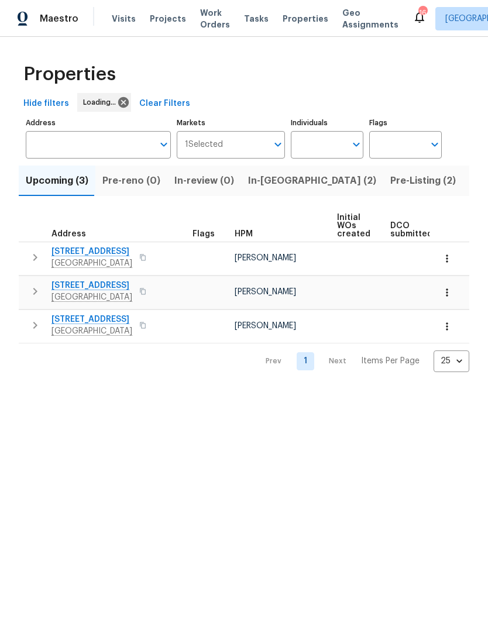
click at [390, 176] on span "Pre-Listing (2)" at bounding box center [422, 180] width 65 height 16
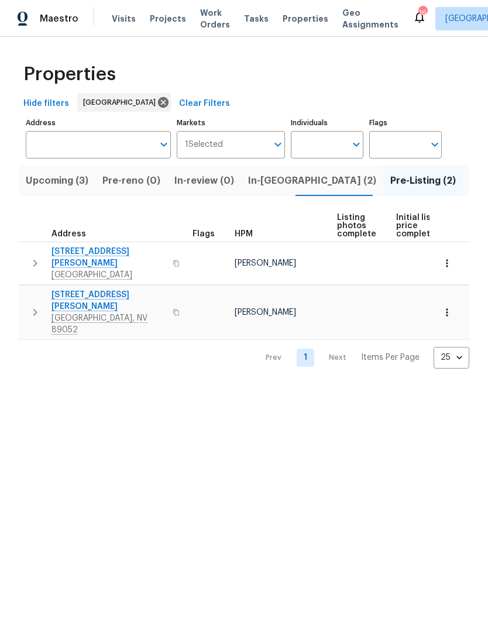
click at [470, 180] on span "Listed (25)" at bounding box center [495, 180] width 50 height 16
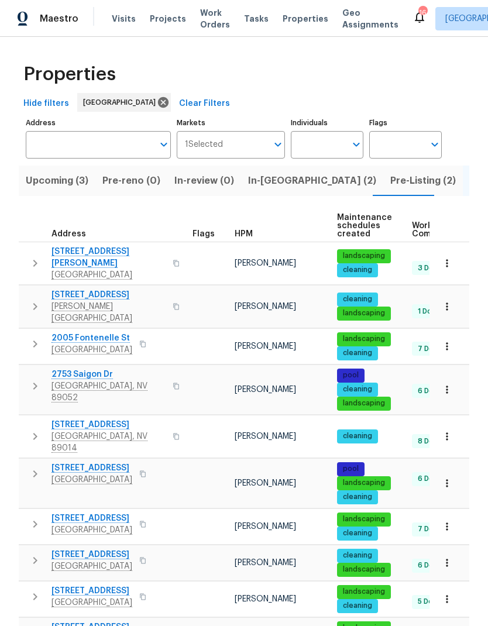
click at [243, 231] on span "HPM" at bounding box center [243, 234] width 18 height 8
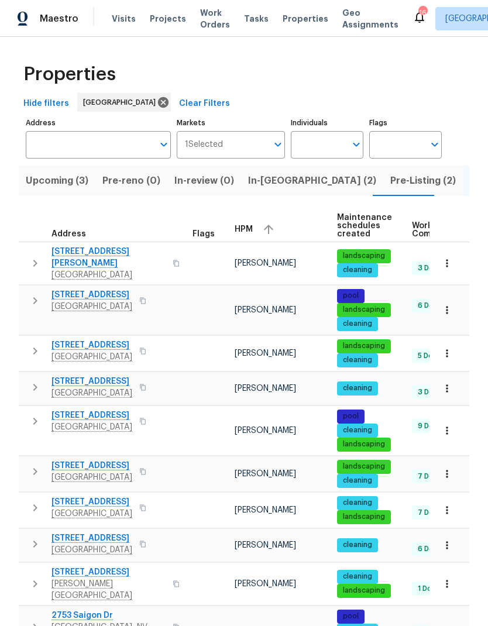
click at [56, 496] on span "[STREET_ADDRESS]" at bounding box center [91, 502] width 81 height 12
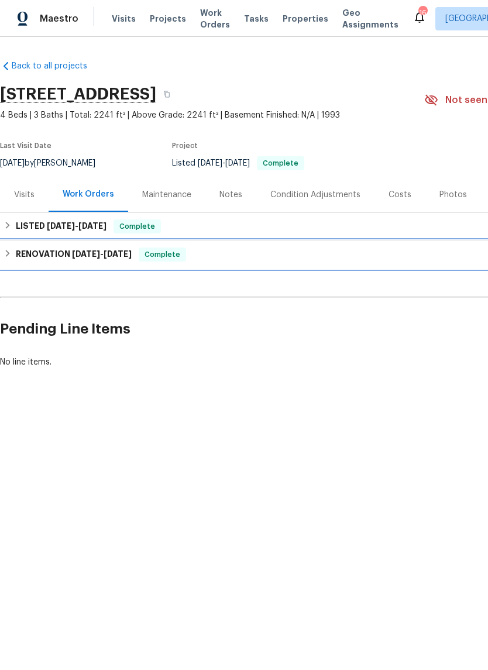
click at [15, 251] on div "RENOVATION [DATE] - [DATE] Complete" at bounding box center [331, 254] width 654 height 14
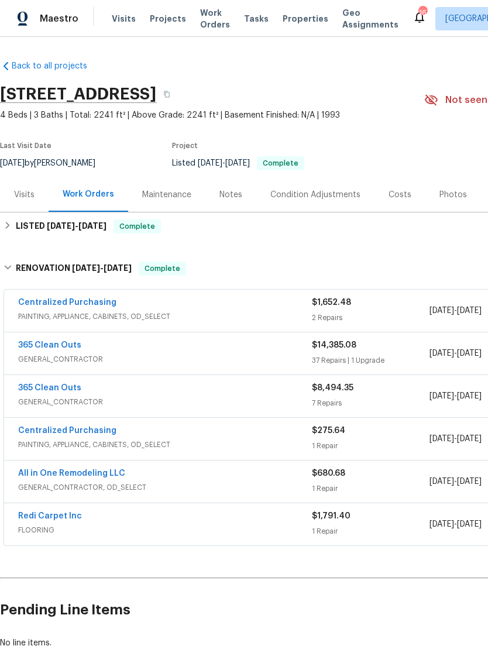
click at [34, 347] on link "365 Clean Outs" at bounding box center [49, 345] width 63 height 8
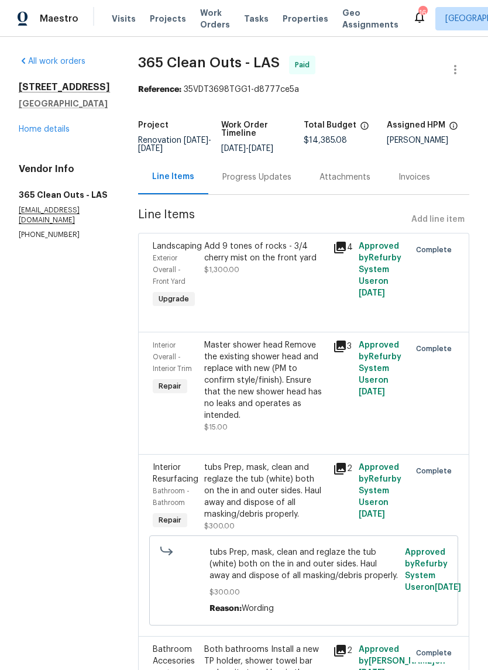
click at [271, 178] on div "Progress Updates" at bounding box center [256, 177] width 69 height 12
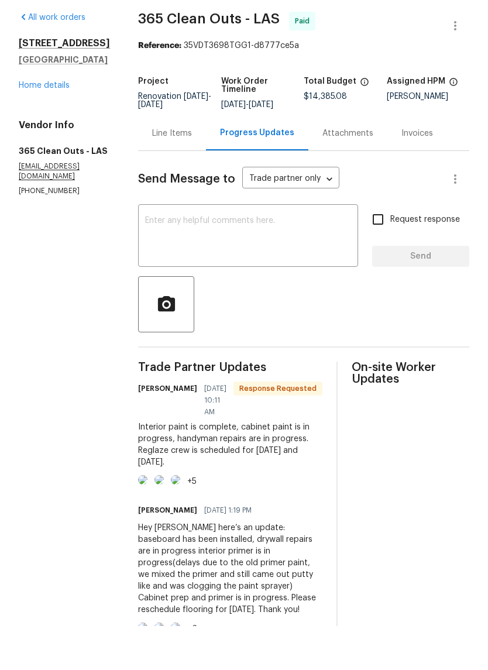
scroll to position [-12, 0]
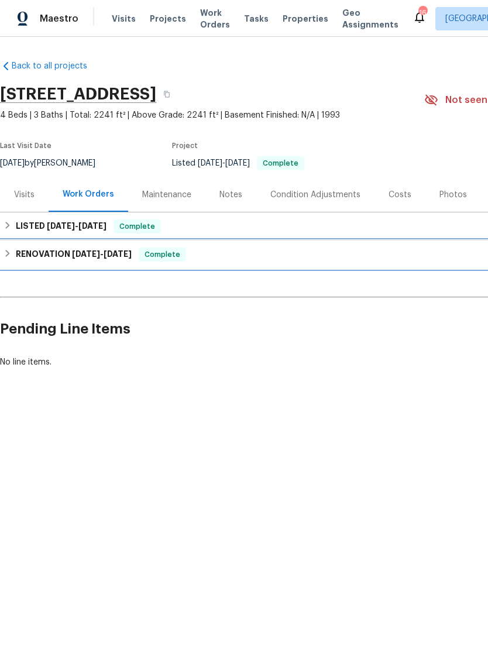
click at [16, 252] on h6 "RENOVATION 9/10/25 - 9/19/25" at bounding box center [74, 254] width 116 height 14
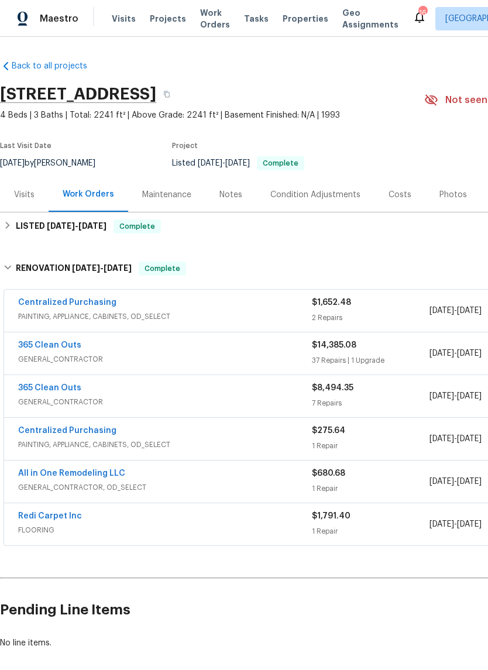
click at [23, 378] on div "365 Clean Outs GENERAL_CONTRACTOR $8,494.35 7 Repairs 9/11/2025 - 9/11/2025 Paid" at bounding box center [330, 396] width 653 height 42
click at [37, 391] on link "365 Clean Outs" at bounding box center [49, 388] width 63 height 8
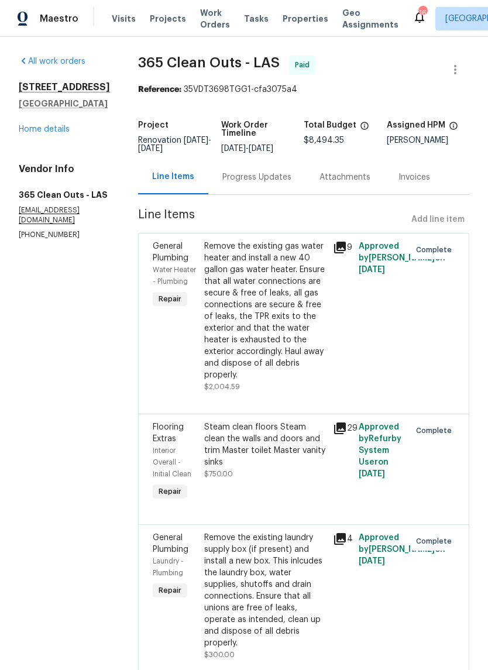
click at [260, 175] on div "Progress Updates" at bounding box center [256, 177] width 69 height 12
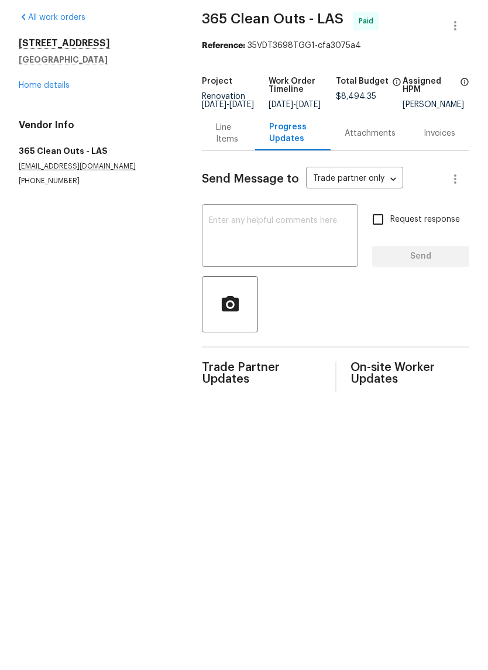
click at [61, 96] on div "All work orders 3107 Atwater Dr North Las Vegas, NV 89032 Home details Vendor I…" at bounding box center [96, 143] width 155 height 174
click at [56, 125] on link "Home details" at bounding box center [44, 129] width 51 height 8
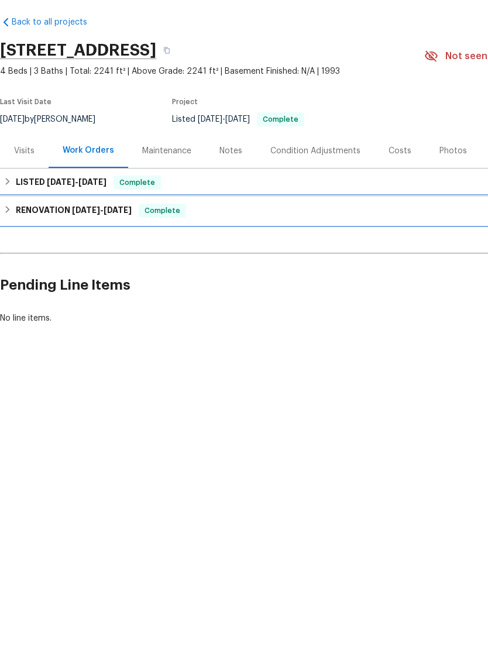
click at [15, 247] on div "RENOVATION 9/10/25 - 9/19/25 Complete" at bounding box center [331, 254] width 654 height 14
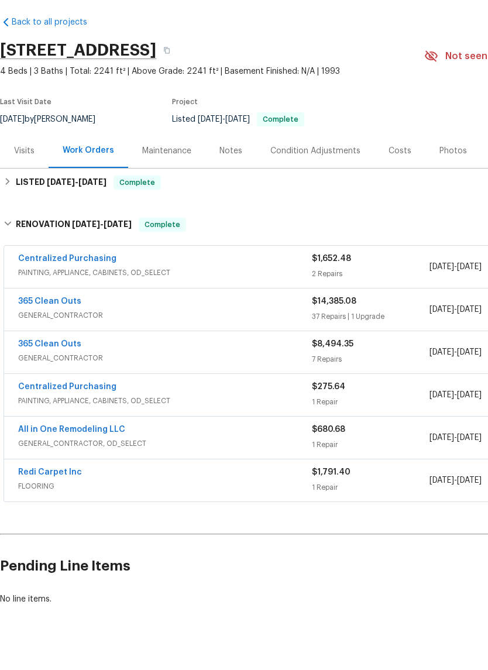
click at [26, 341] on link "365 Clean Outs" at bounding box center [49, 345] width 63 height 8
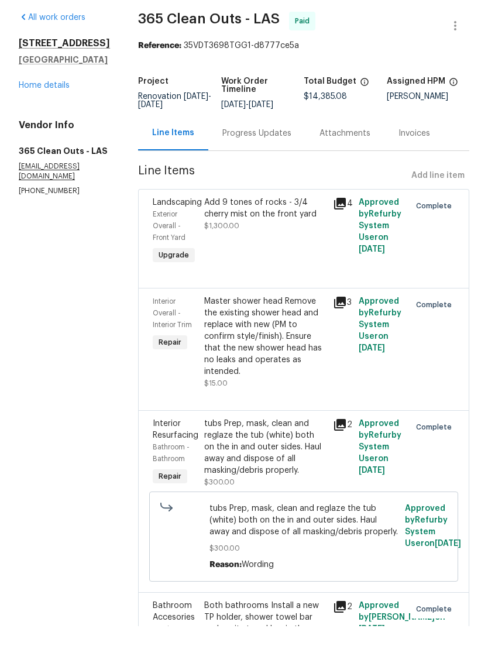
click at [268, 171] on div "Progress Updates" at bounding box center [256, 177] width 69 height 12
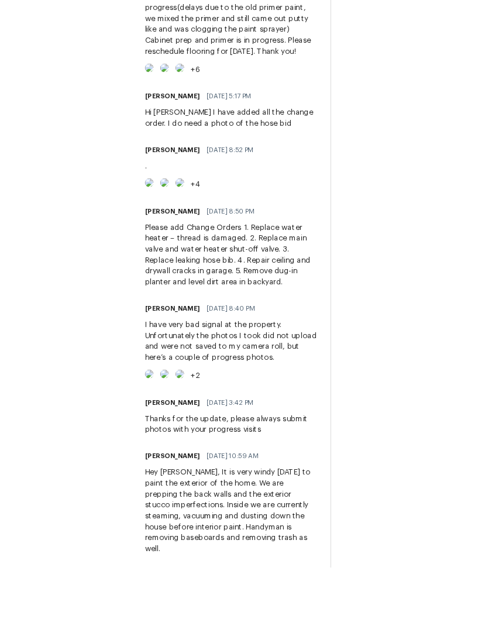
scroll to position [47, 0]
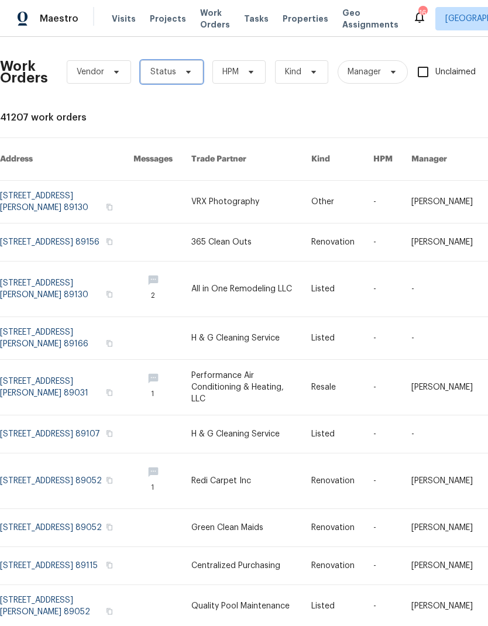
click at [180, 69] on span at bounding box center [186, 71] width 13 height 9
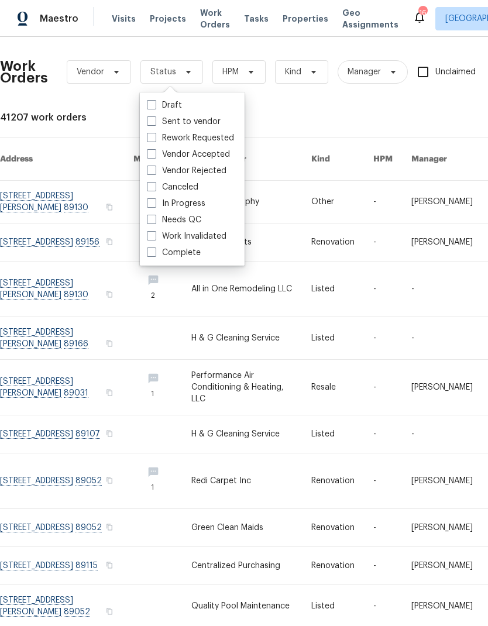
click at [195, 219] on label "Needs QC" at bounding box center [174, 220] width 54 height 12
click at [154, 219] on input "Needs QC" at bounding box center [151, 218] width 8 height 8
checkbox input "true"
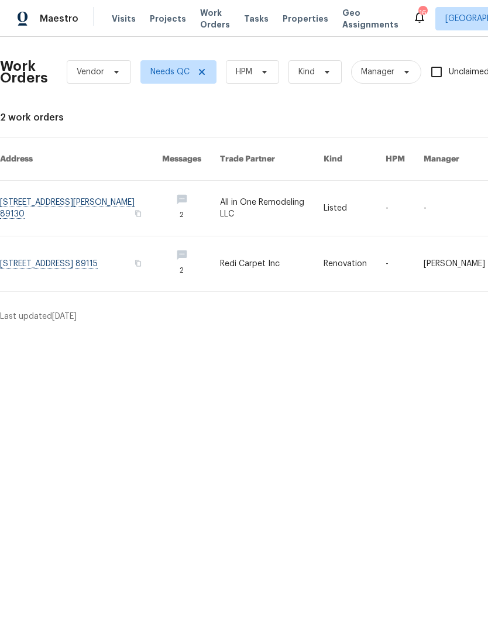
click at [327, 332] on html "Maestro Visits Projects Work Orders Tasks Properties Geo Assignments 16 [GEOGRA…" at bounding box center [244, 166] width 488 height 332
click at [412, 23] on icon at bounding box center [419, 17] width 14 height 14
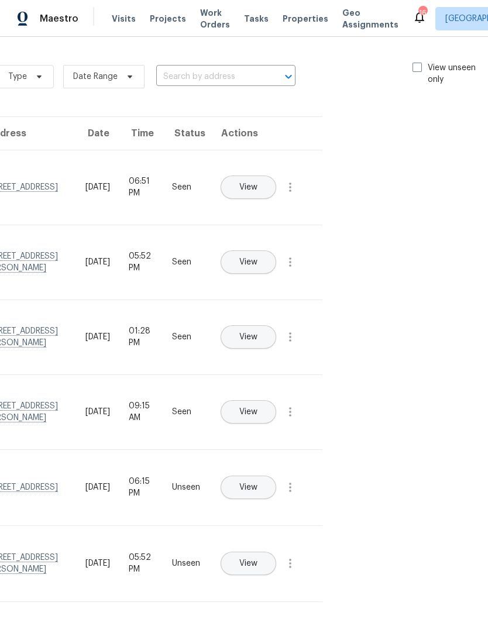
scroll to position [0, 131]
click at [298, 23] on span "Properties" at bounding box center [305, 19] width 46 height 12
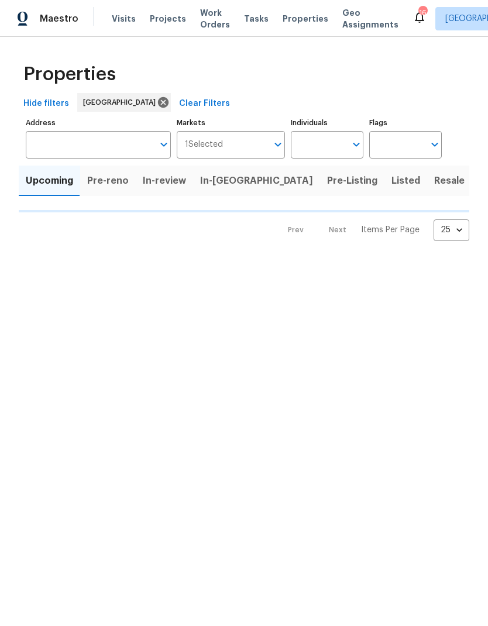
click at [288, 22] on span "Properties" at bounding box center [305, 19] width 46 height 12
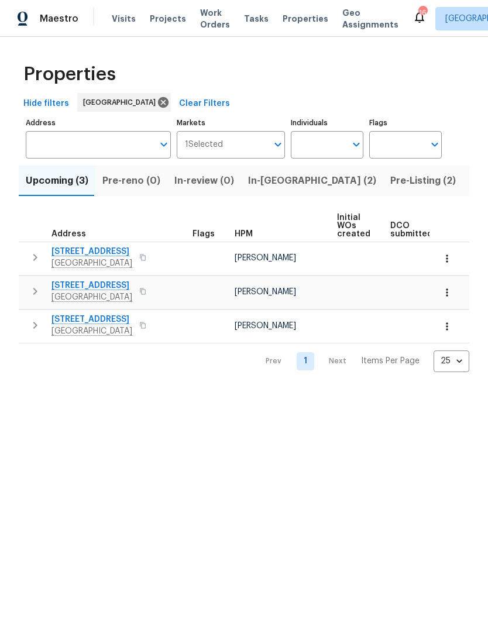
click at [56, 247] on span "[STREET_ADDRESS]" at bounding box center [91, 252] width 81 height 12
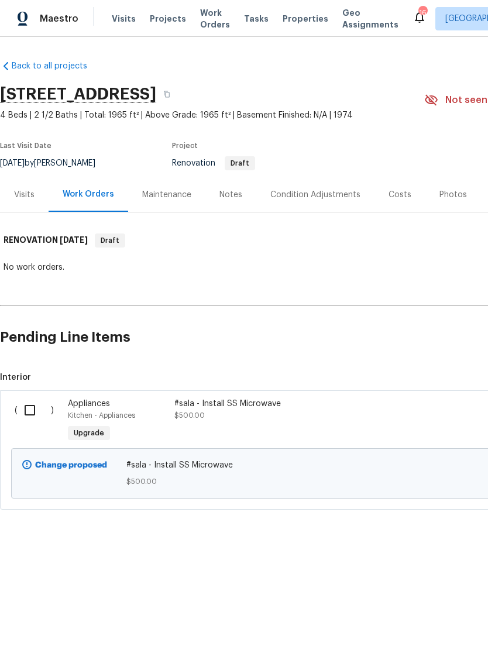
click at [19, 199] on div "Visits" at bounding box center [24, 195] width 20 height 12
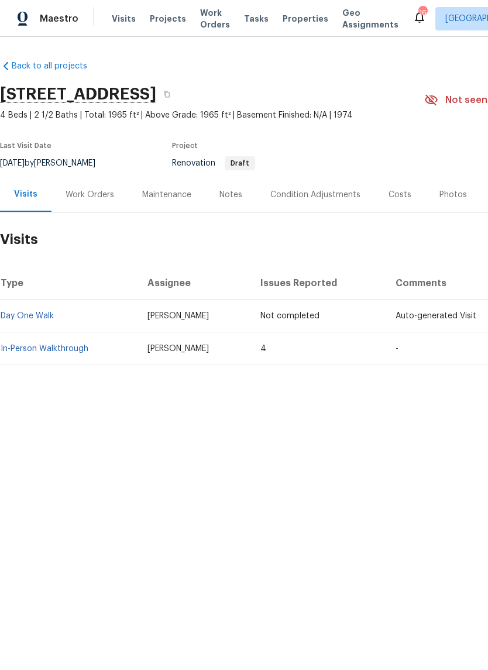
click at [23, 351] on link "In-Person Walkthrough" at bounding box center [45, 348] width 88 height 8
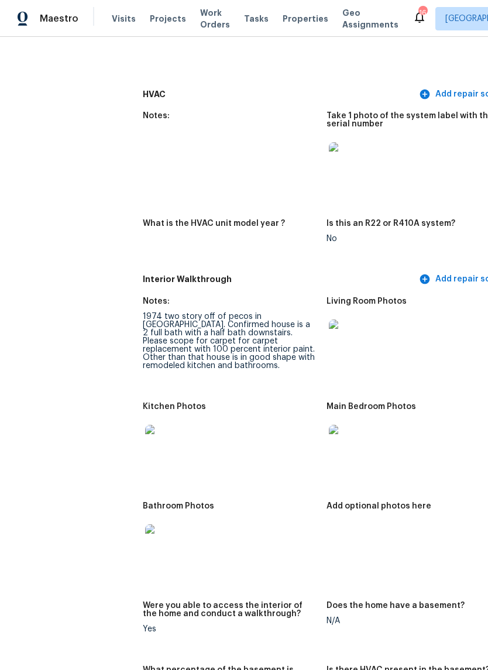
scroll to position [1086, 0]
click at [145, 425] on img at bounding box center [163, 443] width 37 height 37
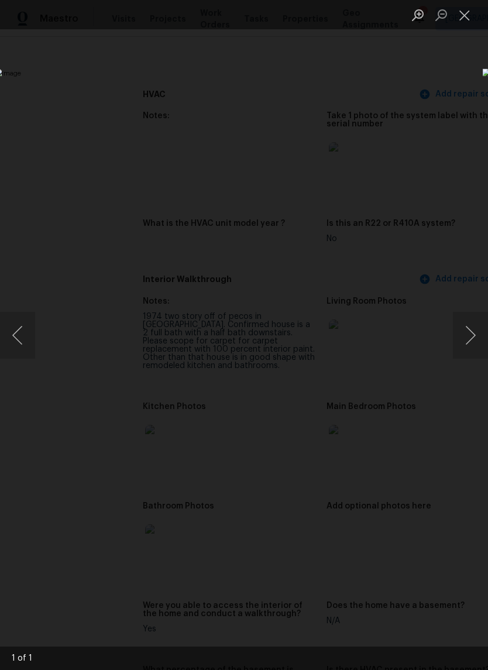
click at [382, 326] on img "Lightbox" at bounding box center [189, 334] width 388 height 532
click at [466, 11] on button "Close lightbox" at bounding box center [464, 15] width 23 height 20
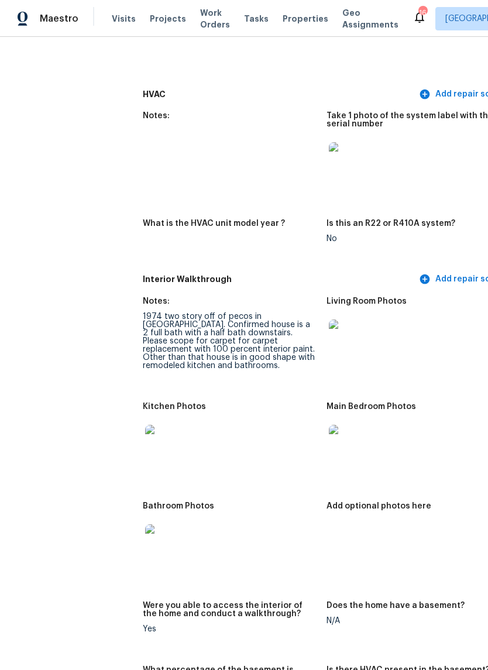
click at [329, 329] on img at bounding box center [347, 337] width 37 height 37
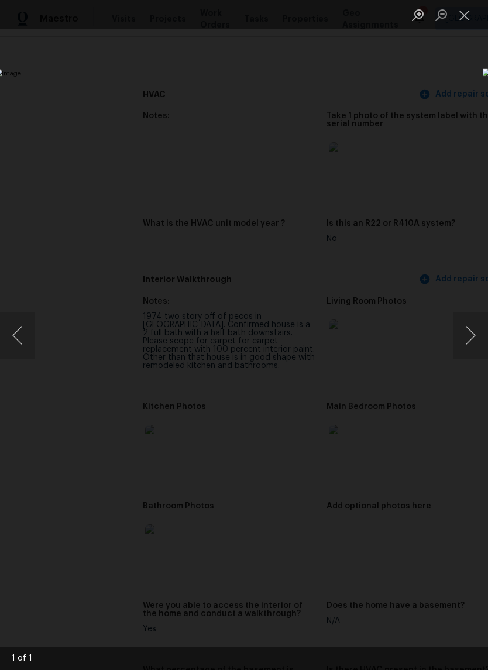
click at [461, 16] on button "Close lightbox" at bounding box center [464, 15] width 23 height 20
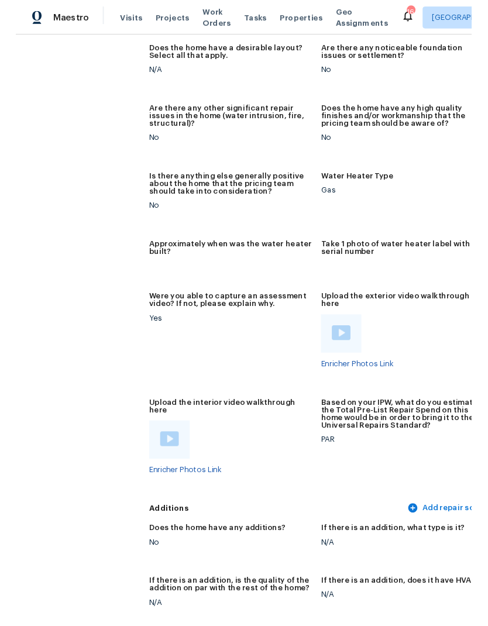
scroll to position [2052, 0]
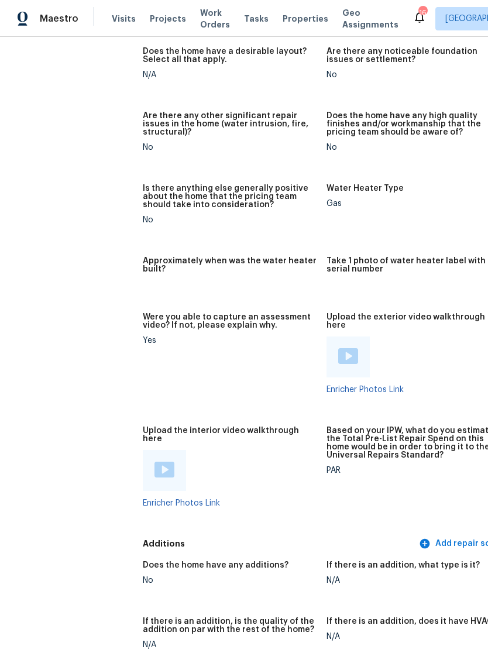
click at [154, 461] on img at bounding box center [164, 469] width 20 height 16
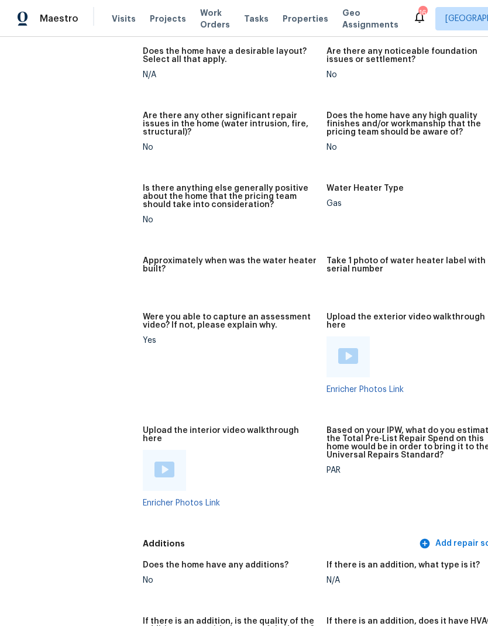
click at [154, 461] on img at bounding box center [164, 469] width 20 height 16
